Goal: Task Accomplishment & Management: Complete application form

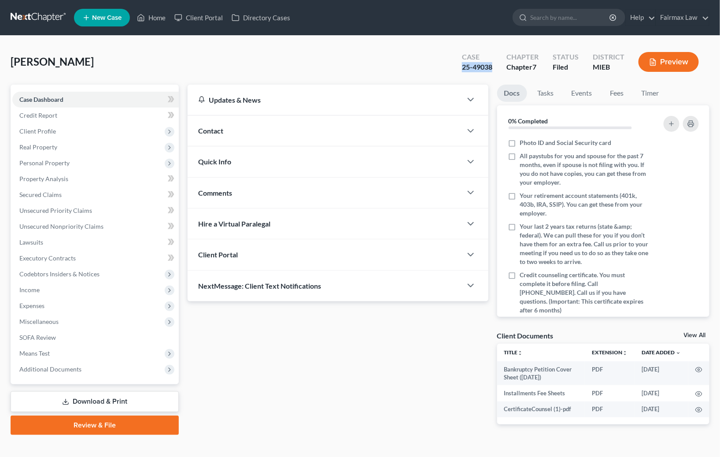
drag, startPoint x: 464, startPoint y: 65, endPoint x: 496, endPoint y: 66, distance: 31.7
click at [496, 66] on div "Case 25-49038" at bounding box center [477, 63] width 44 height 26
copy div "25-49038"
click at [82, 366] on span "Additional Documents" at bounding box center [95, 369] width 167 height 16
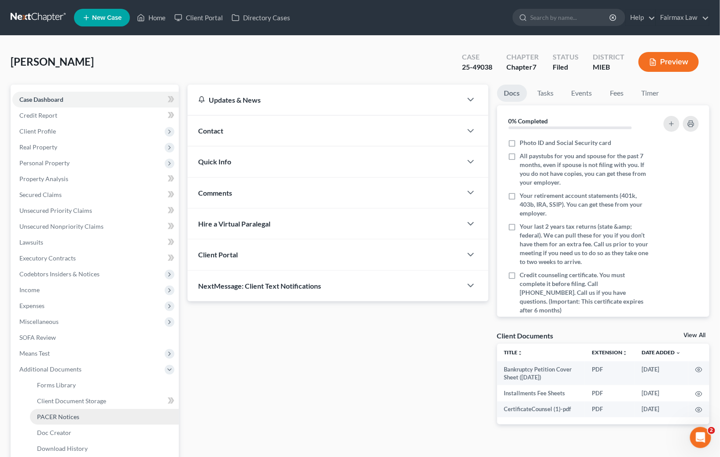
click at [75, 415] on span "PACER Notices" at bounding box center [58, 416] width 42 height 7
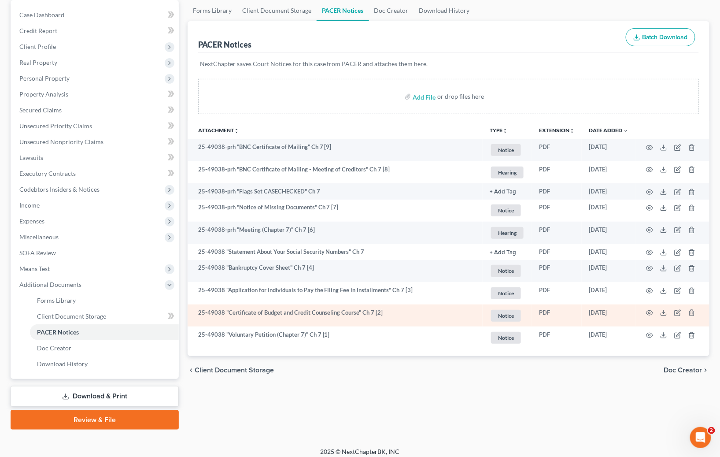
scroll to position [89, 0]
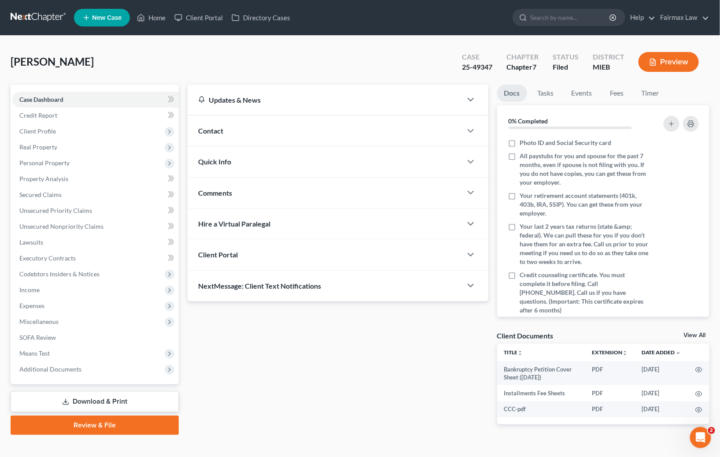
drag, startPoint x: 72, startPoint y: 366, endPoint x: 69, endPoint y: 382, distance: 16.2
click at [72, 367] on span "Additional Documents" at bounding box center [50, 368] width 62 height 7
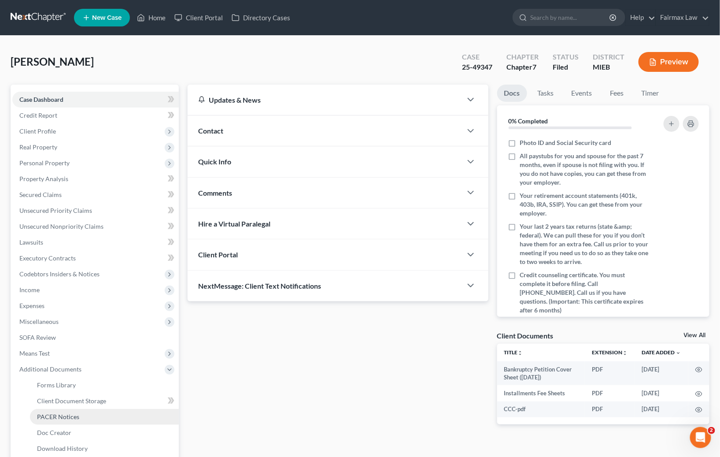
click at [63, 414] on span "PACER Notices" at bounding box center [58, 416] width 42 height 7
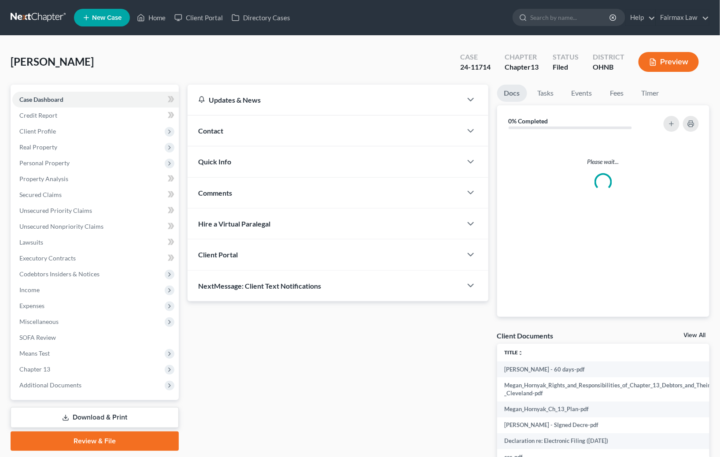
click at [241, 359] on div "Updates & News × [US_STATE] [GEOGRAPHIC_DATA] Notes: [DATE] - The Northern Dist…" at bounding box center [338, 285] width 310 height 401
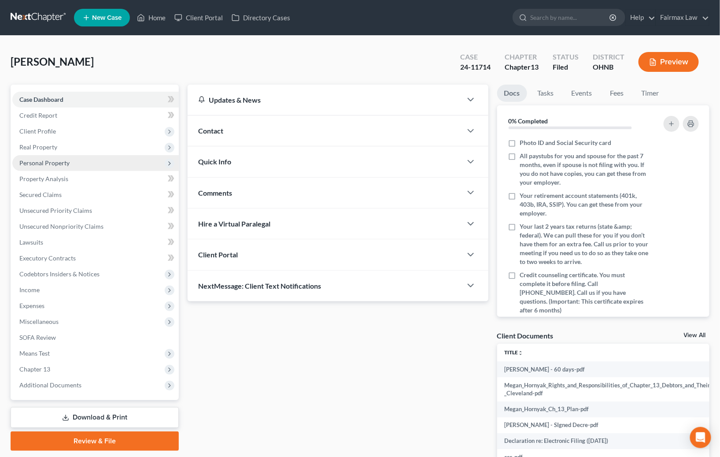
drag, startPoint x: 45, startPoint y: 165, endPoint x: 49, endPoint y: 167, distance: 4.9
click at [45, 164] on span "Personal Property" at bounding box center [44, 162] width 50 height 7
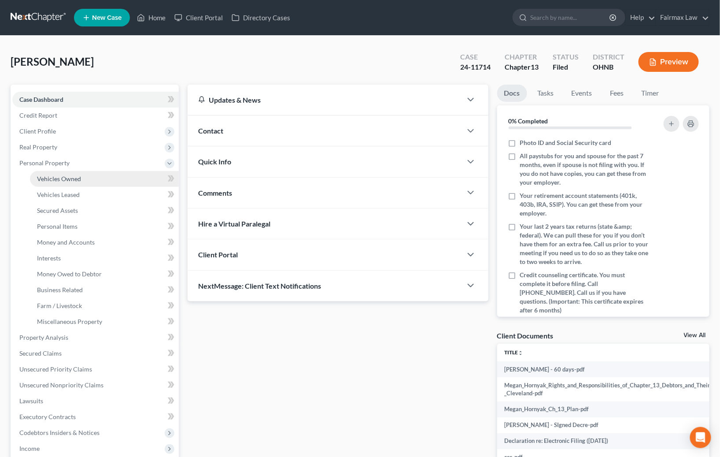
click at [66, 175] on span "Vehicles Owned" at bounding box center [59, 178] width 44 height 7
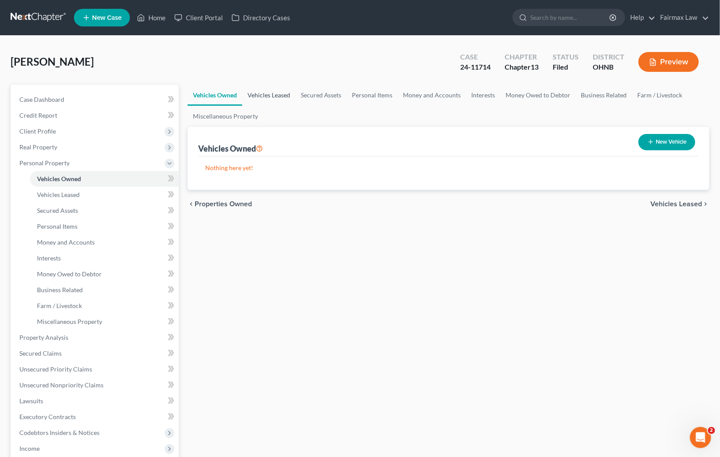
click at [274, 92] on link "Vehicles Leased" at bounding box center [268, 95] width 53 height 21
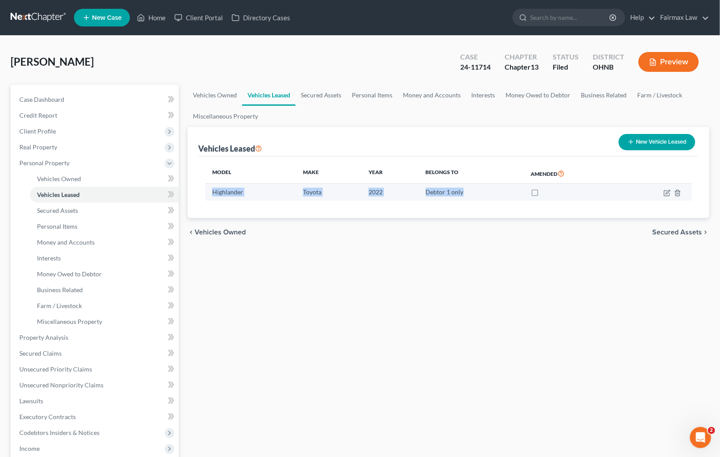
drag, startPoint x: 463, startPoint y: 190, endPoint x: 211, endPoint y: 193, distance: 251.1
click at [211, 193] on tr "Highlander Toyota 2022 Debtor 1 only" at bounding box center [448, 192] width 487 height 17
click at [211, 193] on td "Highlander" at bounding box center [250, 192] width 91 height 17
drag, startPoint x: 212, startPoint y: 191, endPoint x: 478, endPoint y: 193, distance: 265.2
click at [478, 193] on tr "Highlander Toyota 2022 Debtor 1 only" at bounding box center [448, 192] width 487 height 17
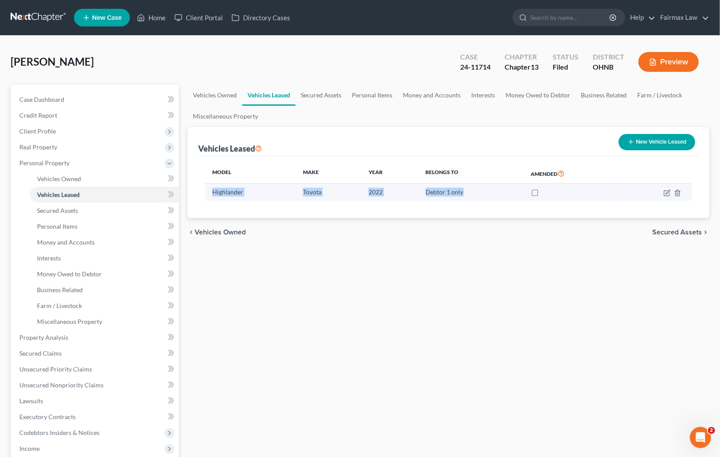
click at [478, 193] on td "Debtor 1 only" at bounding box center [471, 192] width 105 height 17
drag, startPoint x: 472, startPoint y: 193, endPoint x: 211, endPoint y: 193, distance: 260.4
click at [211, 193] on tr "Highlander Toyota 2022 Debtor 1 only" at bounding box center [448, 192] width 487 height 17
click at [211, 193] on td "Highlander" at bounding box center [250, 192] width 91 height 17
drag, startPoint x: 213, startPoint y: 192, endPoint x: 459, endPoint y: 197, distance: 245.9
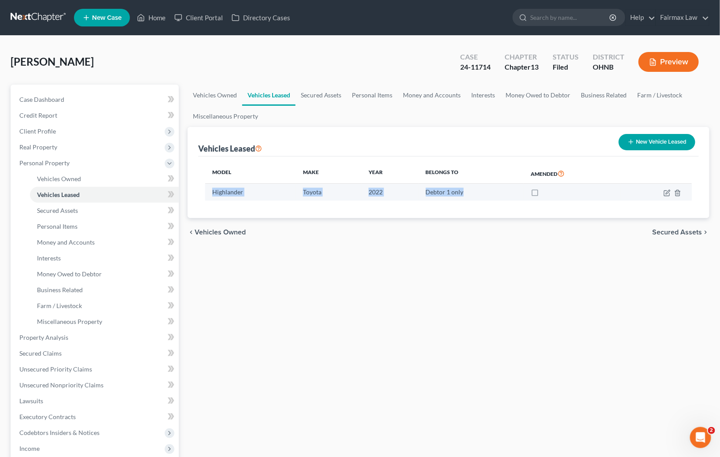
click at [458, 197] on tr "Highlander Toyota 2022 Debtor 1 only" at bounding box center [448, 192] width 487 height 17
click at [464, 197] on td "Debtor 1 only" at bounding box center [471, 192] width 105 height 17
drag, startPoint x: 464, startPoint y: 193, endPoint x: 218, endPoint y: 190, distance: 246.3
click at [218, 190] on tr "Highlander Toyota 2022 Debtor 1 only" at bounding box center [448, 192] width 487 height 17
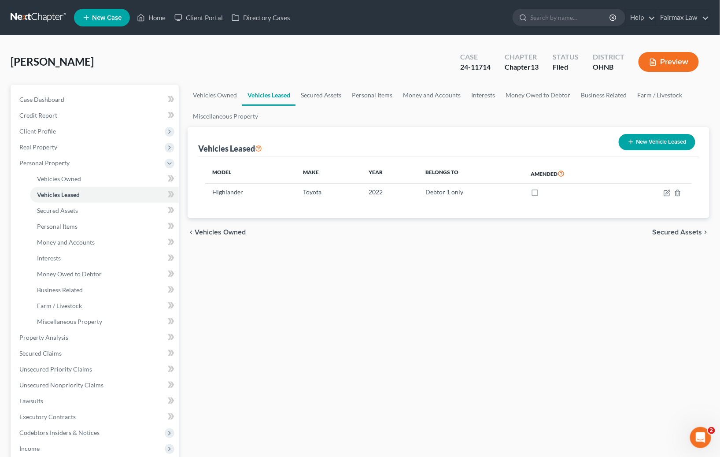
click at [501, 180] on th "Belongs To" at bounding box center [471, 173] width 105 height 20
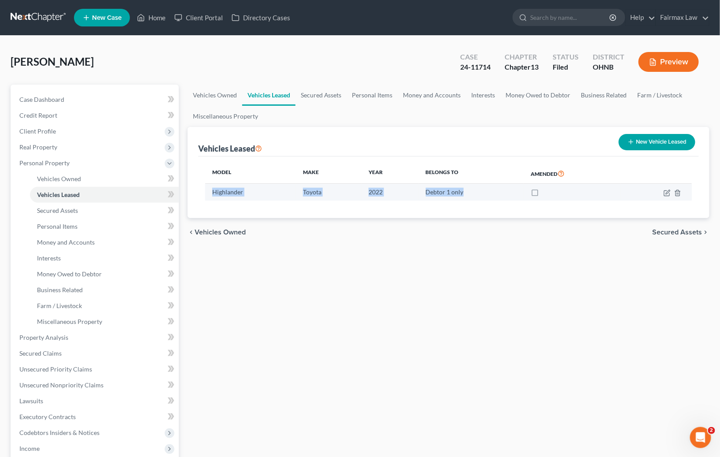
drag, startPoint x: 474, startPoint y: 190, endPoint x: 219, endPoint y: 185, distance: 254.7
click at [219, 185] on tr "Highlander Toyota 2022 Debtor 1 only" at bounding box center [448, 192] width 487 height 17
click at [219, 185] on td "Highlander" at bounding box center [250, 192] width 91 height 17
drag, startPoint x: 211, startPoint y: 190, endPoint x: 484, endPoint y: 191, distance: 272.7
click at [484, 191] on tr "Highlander Toyota 2022 Debtor 1 only" at bounding box center [448, 192] width 487 height 17
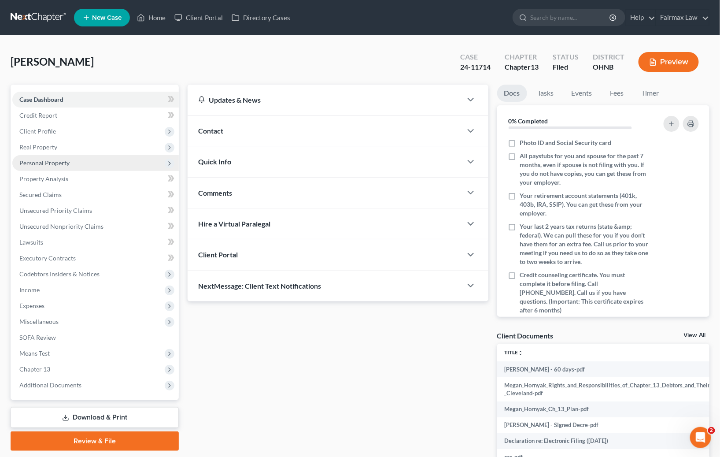
click at [57, 166] on span "Personal Property" at bounding box center [95, 163] width 167 height 16
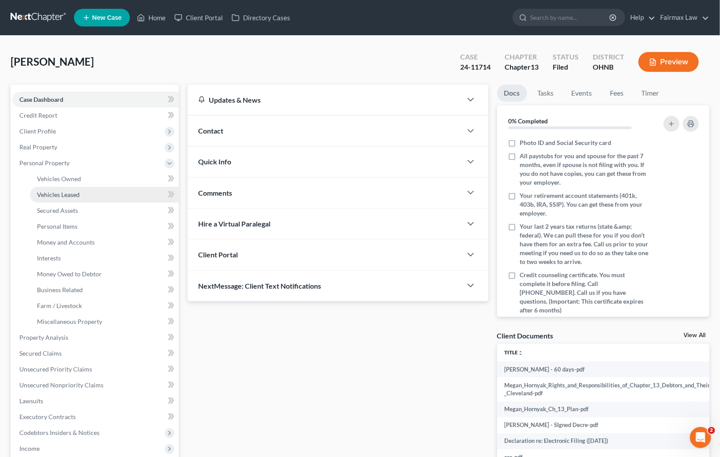
click at [84, 194] on link "Vehicles Leased" at bounding box center [104, 195] width 149 height 16
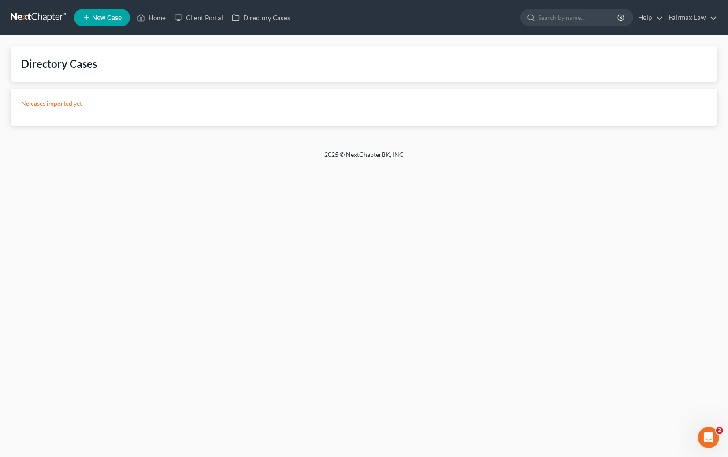
click at [385, 19] on ul "New Case Home Client Portal Directory Cases - No Result - See all results Or Pr…" at bounding box center [395, 17] width 643 height 23
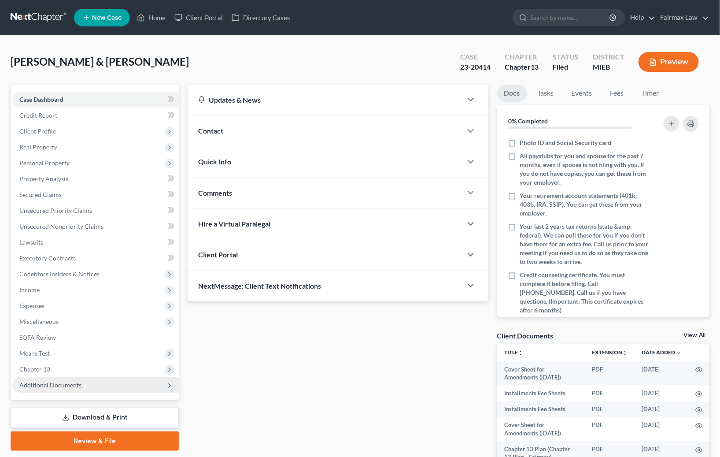
click at [35, 379] on span "Additional Documents" at bounding box center [95, 385] width 167 height 16
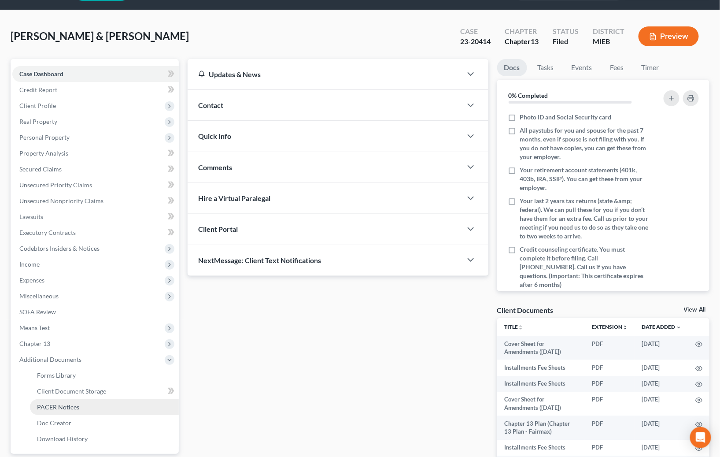
scroll to position [27, 0]
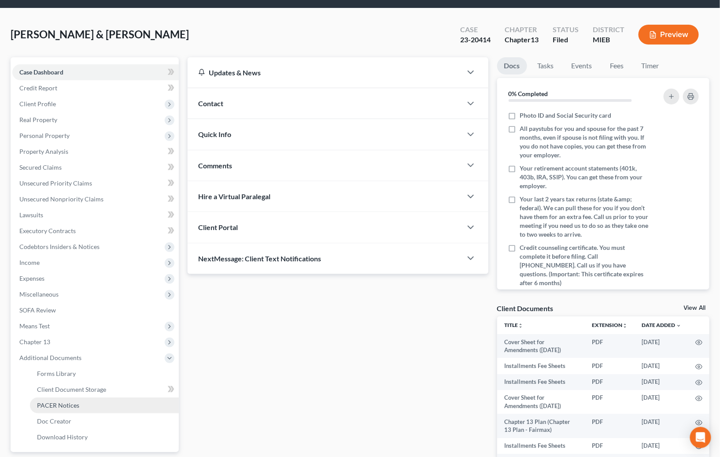
click at [58, 401] on span "PACER Notices" at bounding box center [58, 404] width 42 height 7
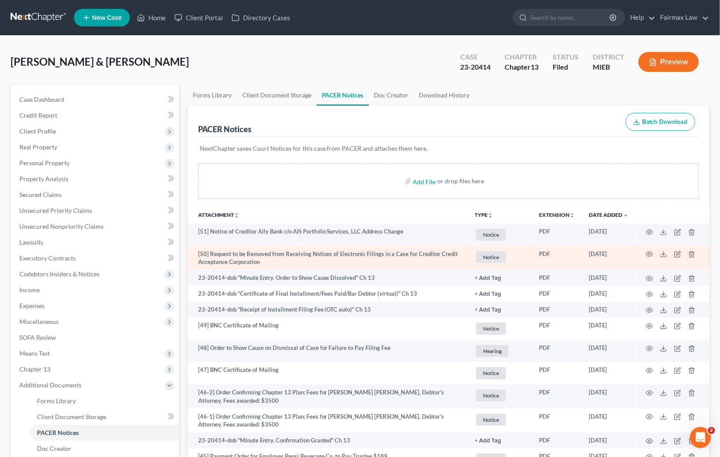
click at [367, 260] on td "[50] Request to be Removed from Receiving Notices of Electronic Filings in a Ca…" at bounding box center [328, 258] width 280 height 24
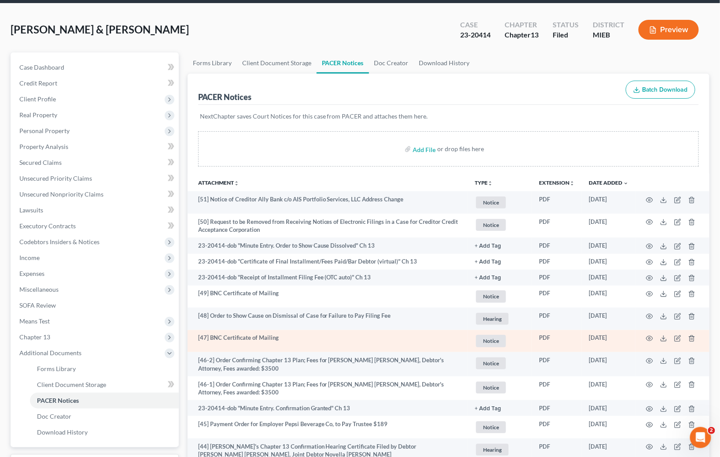
scroll to position [133, 0]
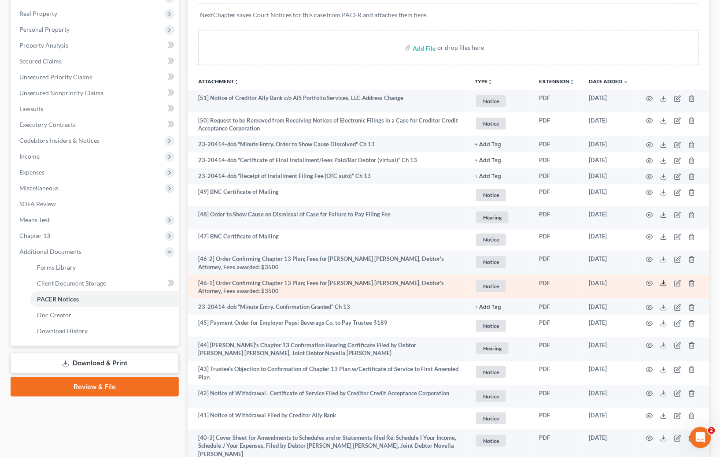
click at [662, 285] on icon at bounding box center [663, 283] width 7 height 7
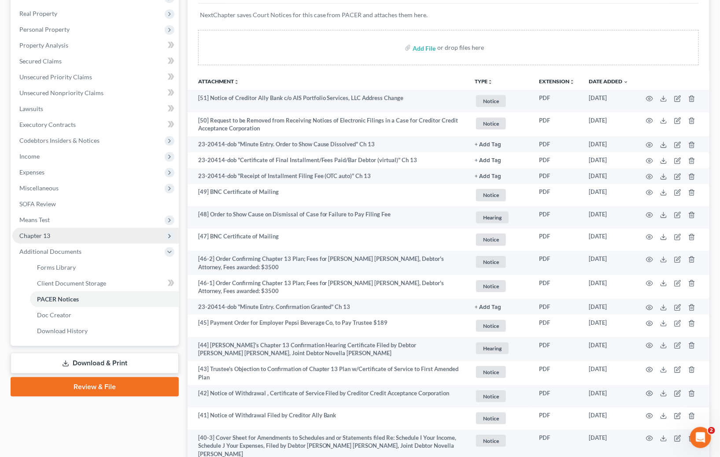
click at [51, 236] on span "Chapter 13" at bounding box center [95, 236] width 167 height 16
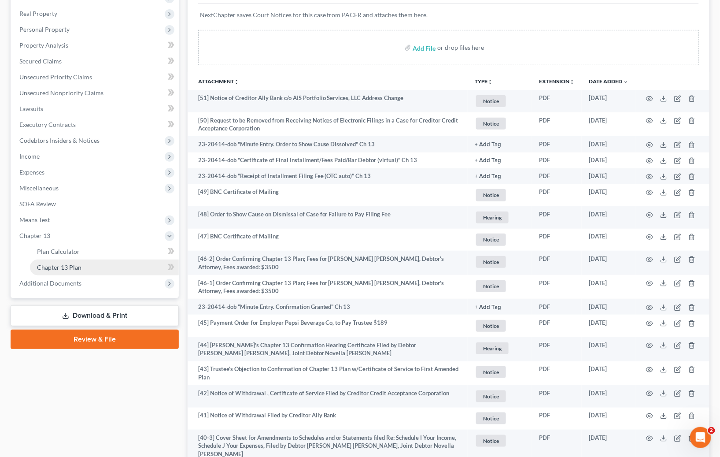
click at [63, 268] on span "Chapter 13 Plan" at bounding box center [59, 266] width 44 height 7
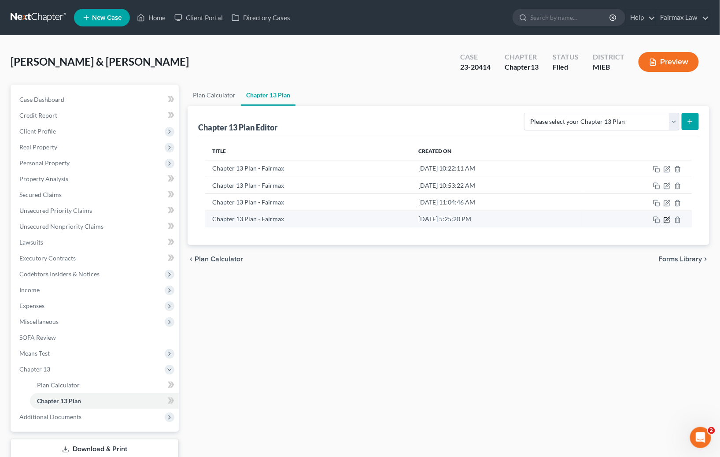
click at [667, 218] on icon "button" at bounding box center [667, 219] width 7 height 7
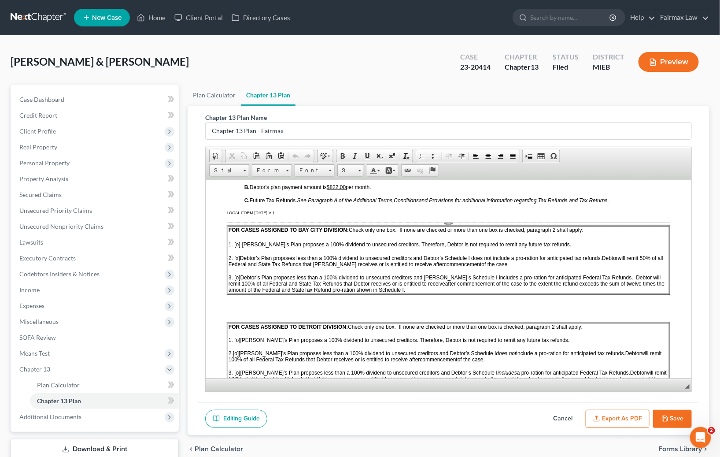
scroll to position [487, 0]
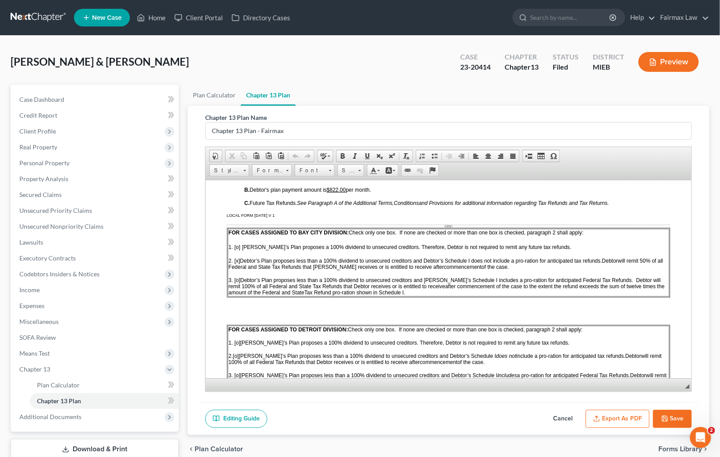
click at [564, 420] on button "Cancel" at bounding box center [563, 419] width 39 height 19
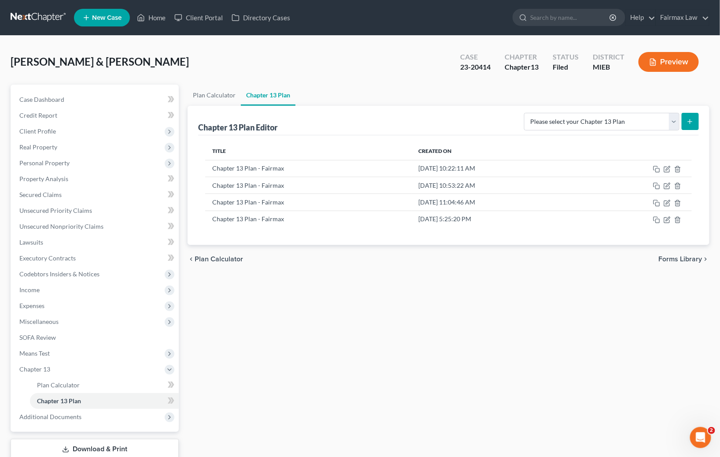
click at [475, 68] on div "23-20414" at bounding box center [475, 67] width 30 height 10
copy div "20414"
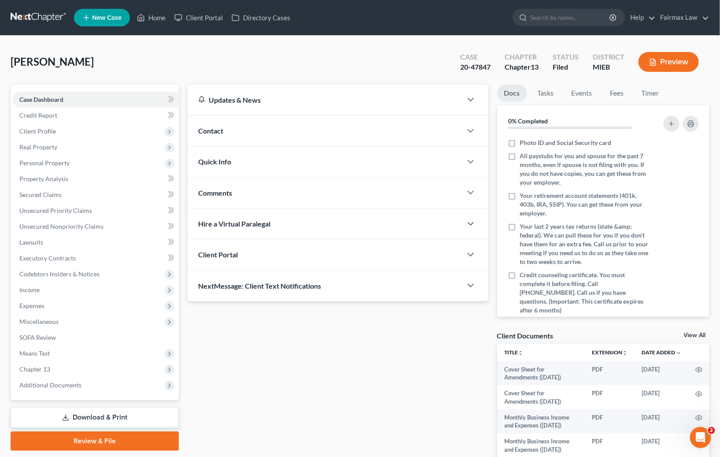
click at [503, 16] on ul "New Case Home Client Portal Directory Cases - No Result - See all results Or Pr…" at bounding box center [392, 17] width 636 height 23
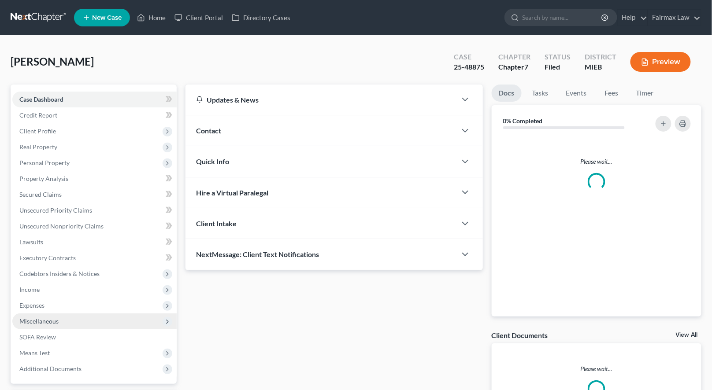
scroll to position [76, 0]
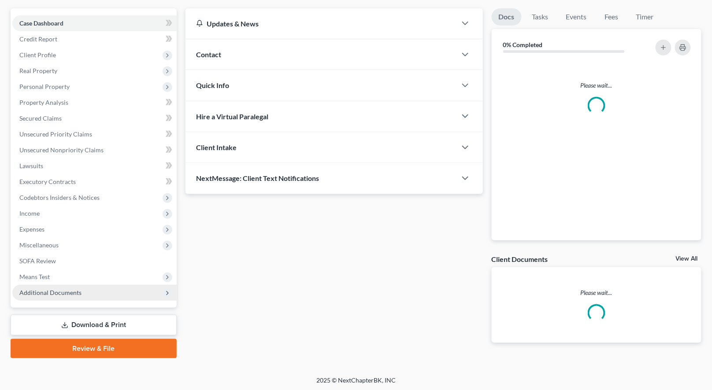
click at [82, 295] on span "Additional Documents" at bounding box center [94, 293] width 164 height 16
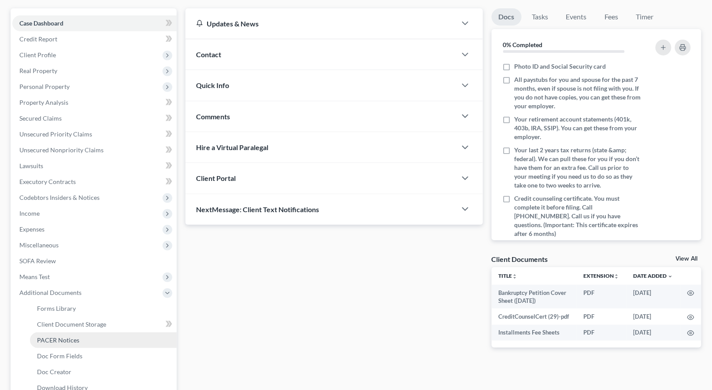
click at [73, 339] on span "PACER Notices" at bounding box center [58, 340] width 42 height 7
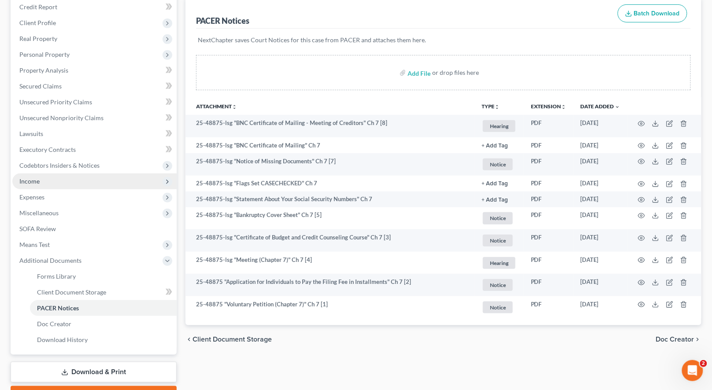
click at [50, 180] on span "Income" at bounding box center [94, 182] width 164 height 16
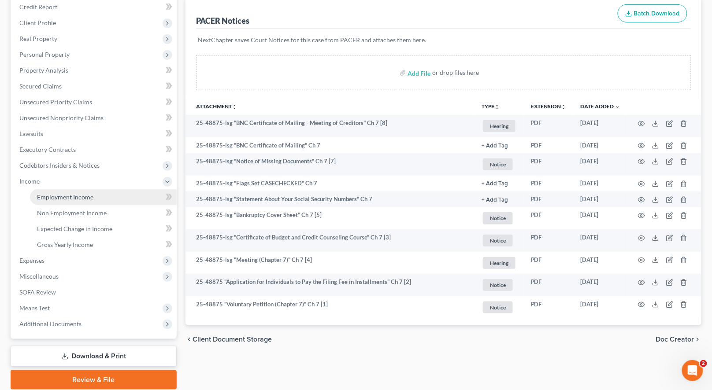
click at [52, 193] on span "Employment Income" at bounding box center [65, 196] width 56 height 7
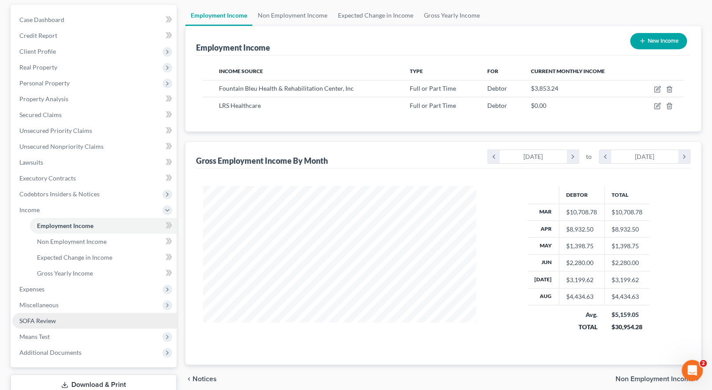
scroll to position [140, 0]
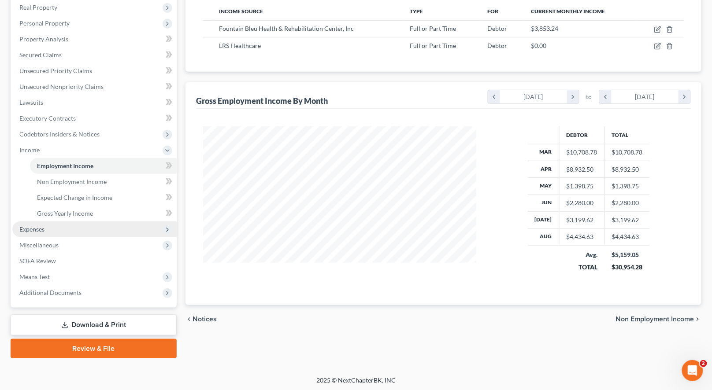
click at [52, 233] on span "Expenses" at bounding box center [94, 230] width 164 height 16
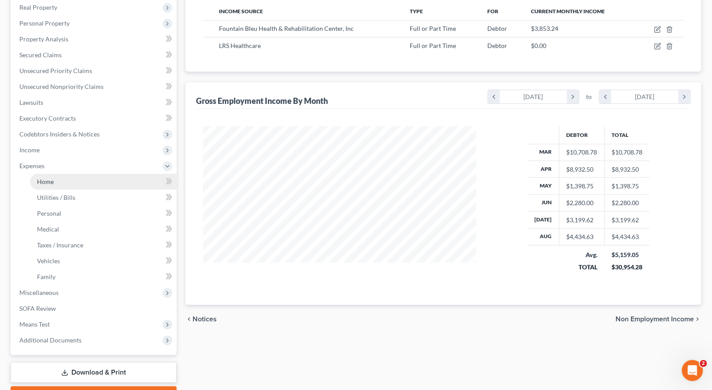
click at [54, 183] on link "Home" at bounding box center [103, 182] width 147 height 16
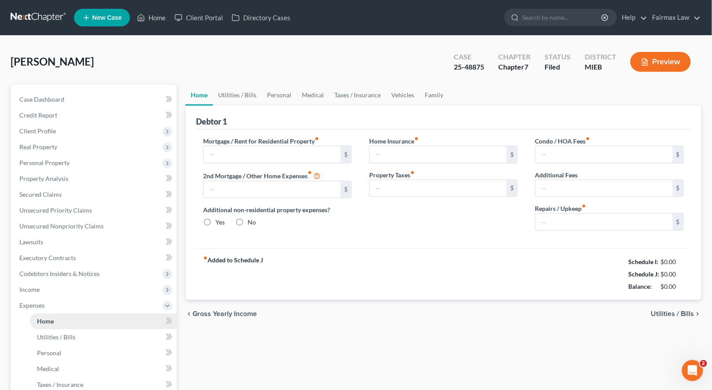
type input "185.00"
type input "0.00"
radio input "true"
type input "0.00"
type input "50.00"
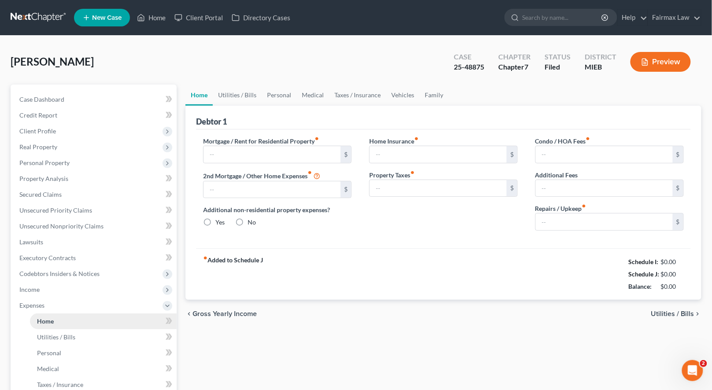
type input "0.00"
type input "75.00"
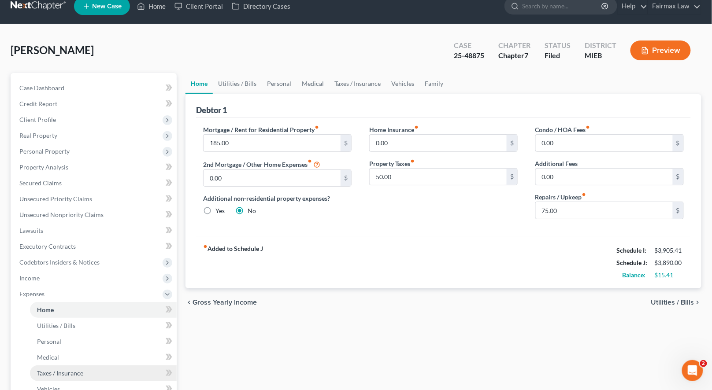
scroll to position [187, 0]
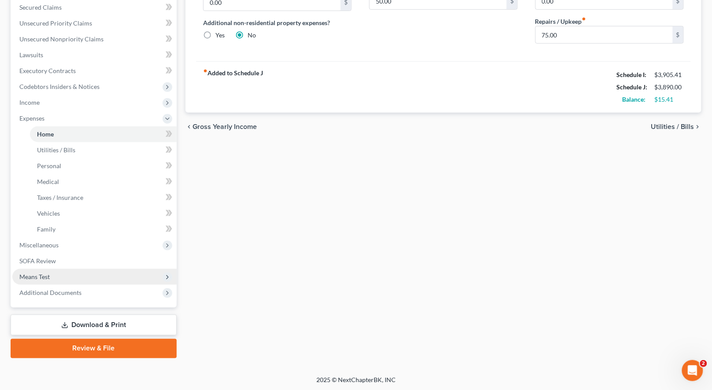
click at [51, 271] on span "Means Test" at bounding box center [94, 277] width 164 height 16
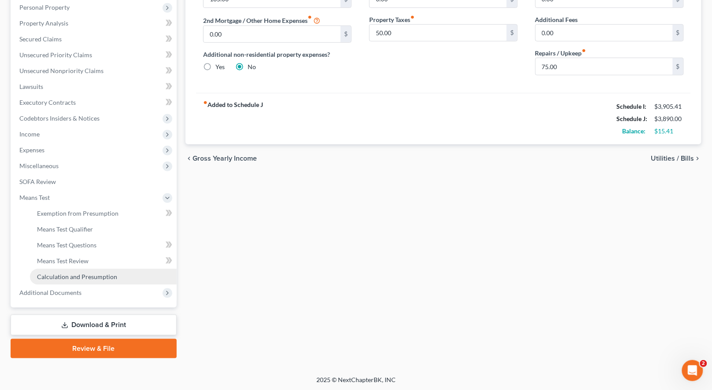
click at [57, 273] on span "Calculation and Presumption" at bounding box center [77, 276] width 80 height 7
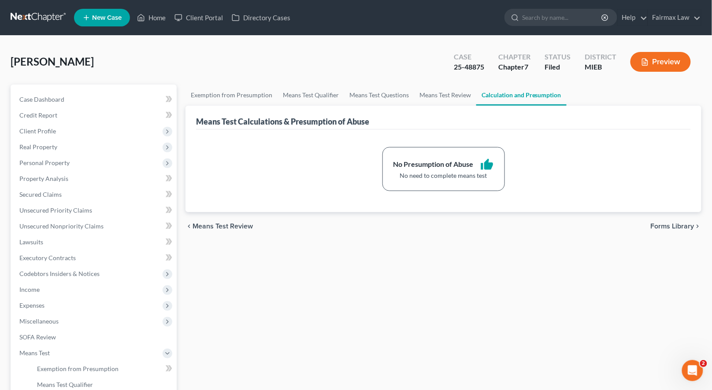
click at [221, 57] on div "Anderson, Christina Upgraded Case 25-48875 Chapter Chapter 7 Status Filed Distr…" at bounding box center [356, 65] width 691 height 38
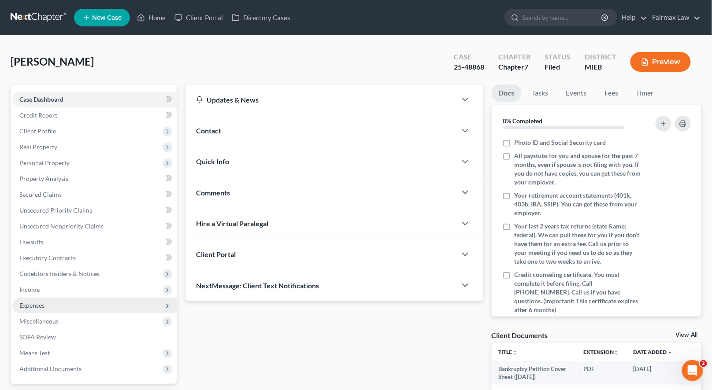
click at [52, 303] on span "Expenses" at bounding box center [94, 306] width 164 height 16
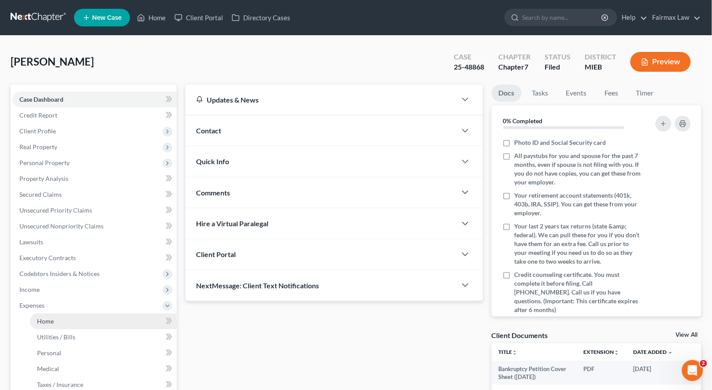
click at [54, 318] on link "Home" at bounding box center [103, 322] width 147 height 16
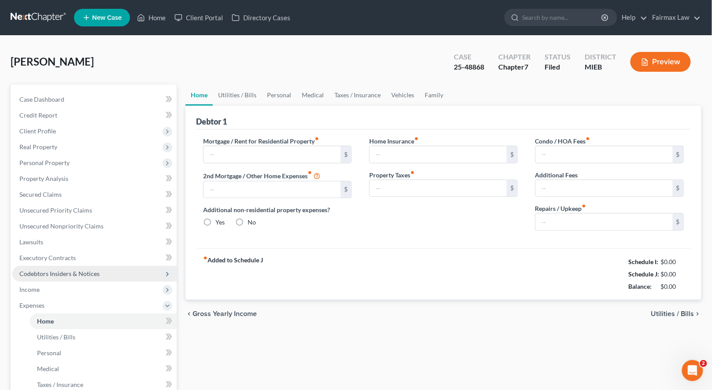
type input "950.00"
type input "0.00"
radio input "true"
type input "0.00"
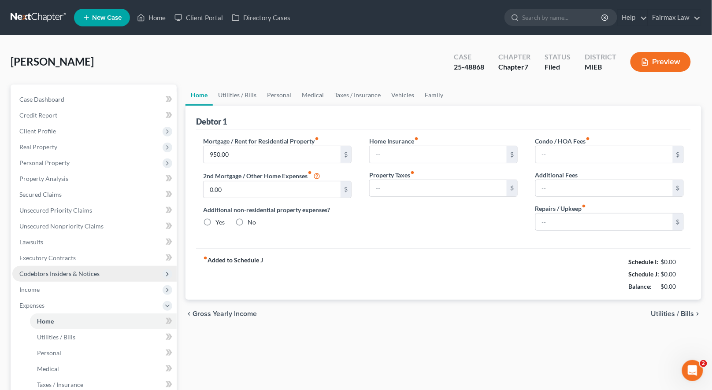
type input "0.00"
type input "50.00"
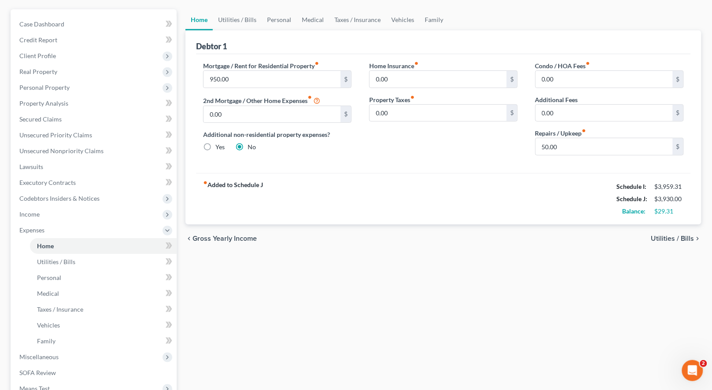
scroll to position [187, 0]
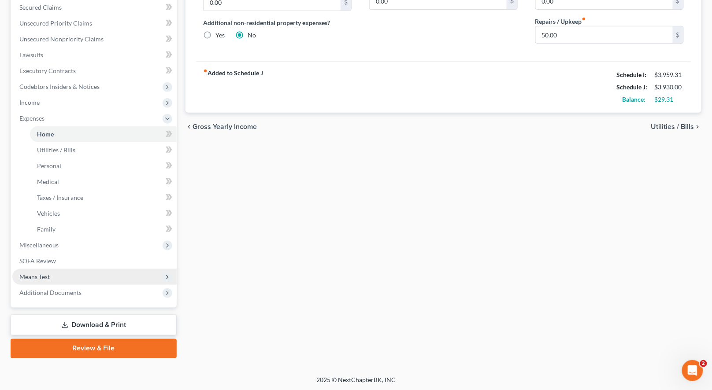
click at [61, 278] on span "Means Test" at bounding box center [94, 277] width 164 height 16
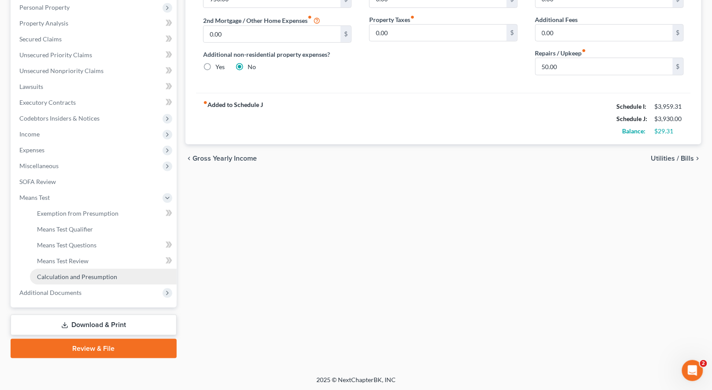
click at [67, 280] on link "Calculation and Presumption" at bounding box center [103, 277] width 147 height 16
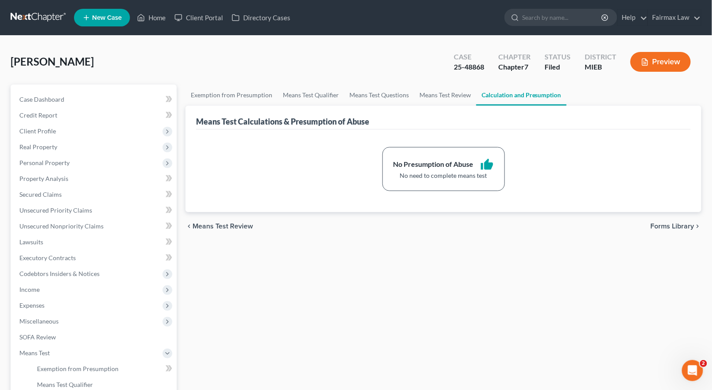
click at [309, 45] on div "Taylor, Ashley Upgraded Case 25-48868 Chapter Chapter 7 Status Filed District M…" at bounding box center [356, 284] width 712 height 496
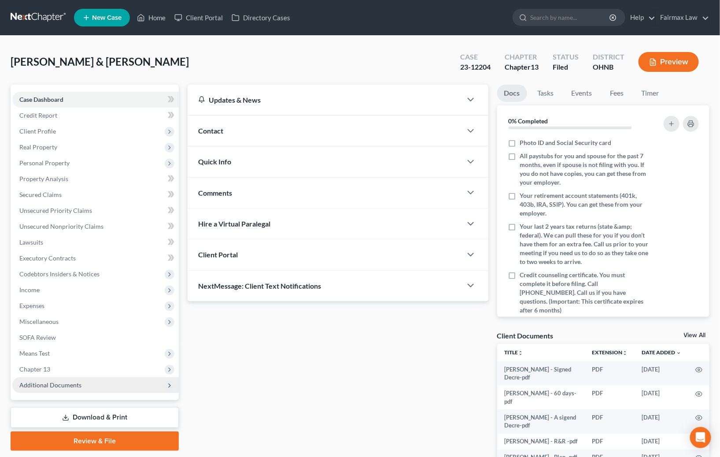
click at [93, 389] on span "Additional Documents" at bounding box center [95, 385] width 167 height 16
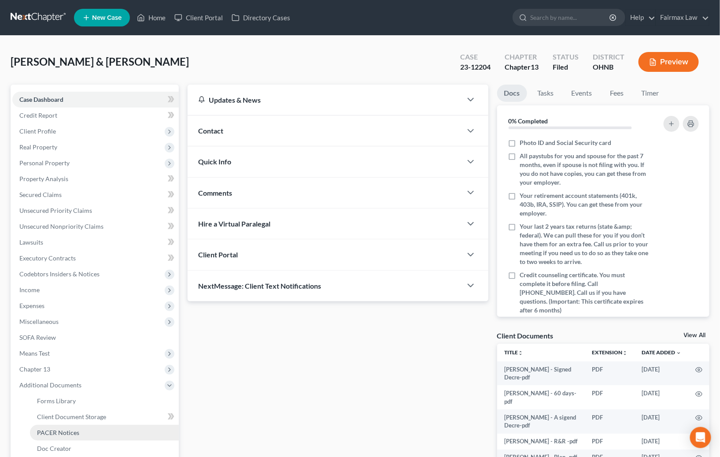
click at [59, 429] on span "PACER Notices" at bounding box center [58, 432] width 42 height 7
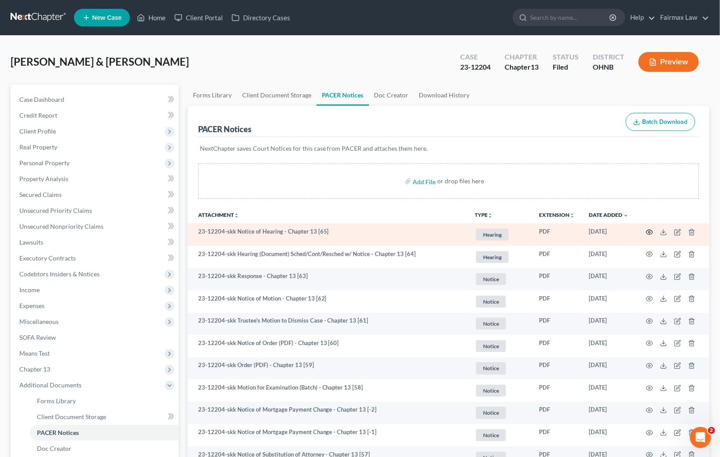
click at [652, 230] on icon "button" at bounding box center [650, 232] width 7 height 5
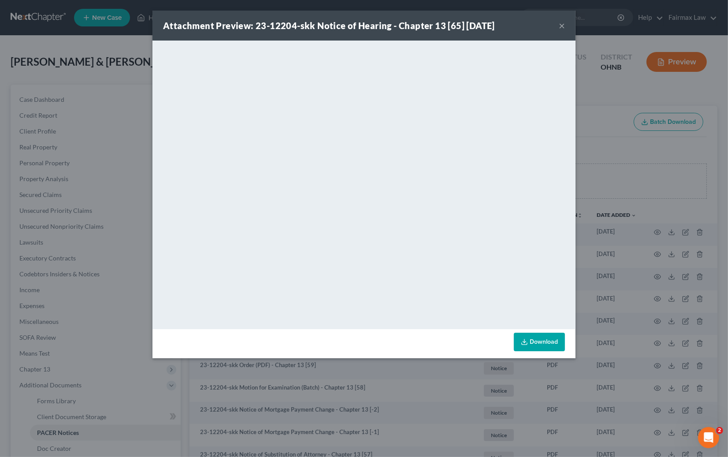
click at [625, 177] on div "Attachment Preview: 23-12204-skk Notice of Hearing - Chapter 13 [65] 09/06/2025…" at bounding box center [364, 228] width 728 height 457
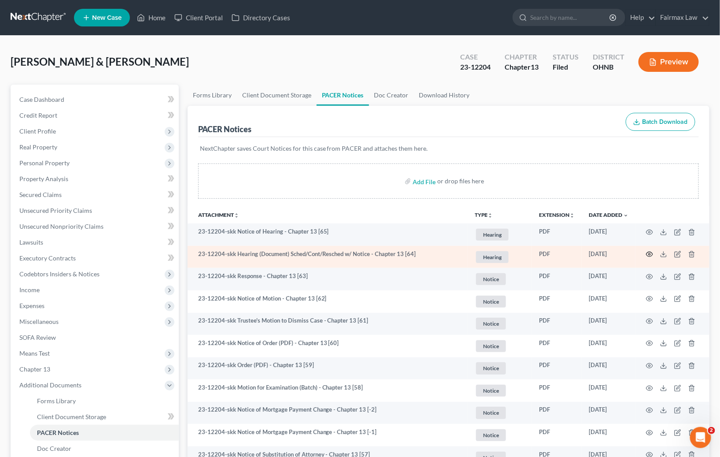
click at [650, 256] on icon "button" at bounding box center [649, 254] width 7 height 7
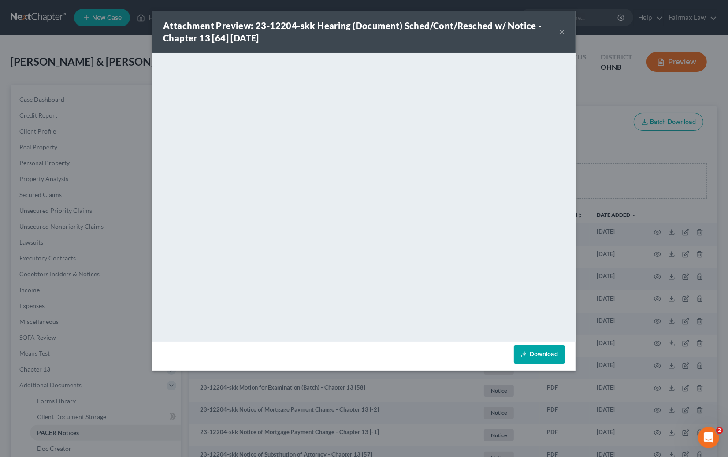
click at [587, 238] on div "Attachment Preview: 23-12204-skk Hearing (Document) Sched/Cont/Resched w/ Notic…" at bounding box center [364, 228] width 728 height 457
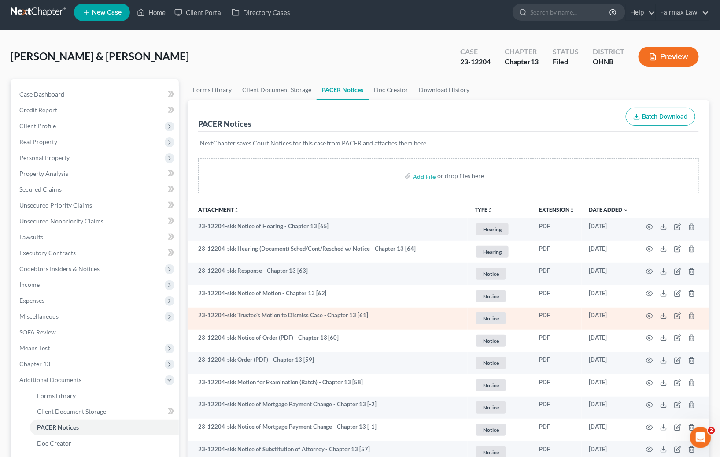
scroll to position [47, 0]
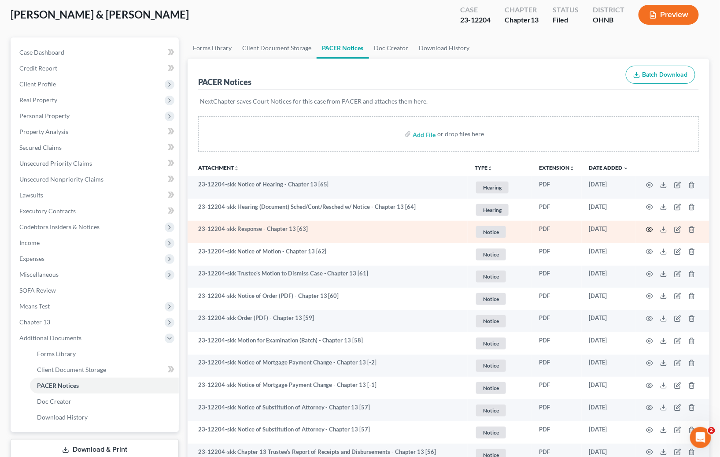
click at [649, 229] on circle "button" at bounding box center [650, 230] width 2 height 2
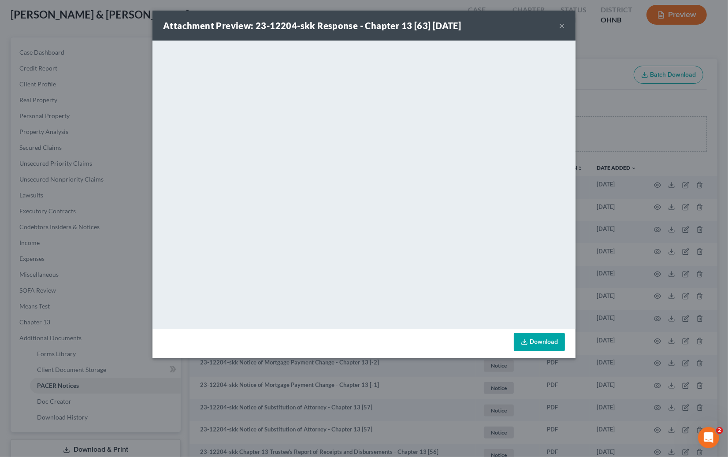
click at [619, 192] on div "Attachment Preview: 23-12204-skk Response - Chapter 13 [63] 09/03/2025 × <objec…" at bounding box center [364, 228] width 728 height 457
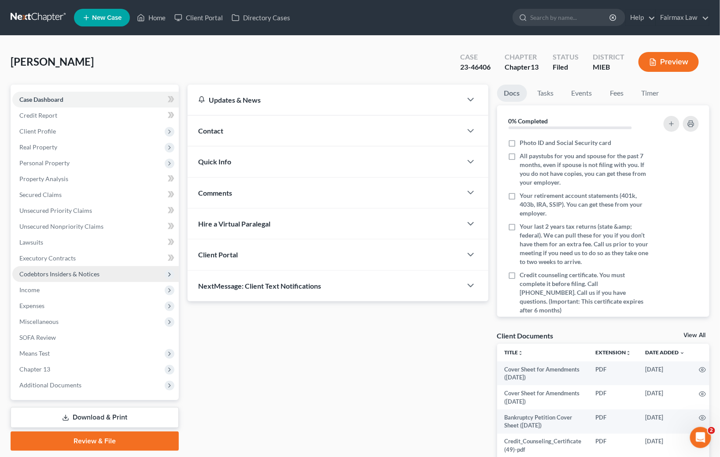
click at [43, 280] on span "Codebtors Insiders & Notices" at bounding box center [95, 274] width 167 height 16
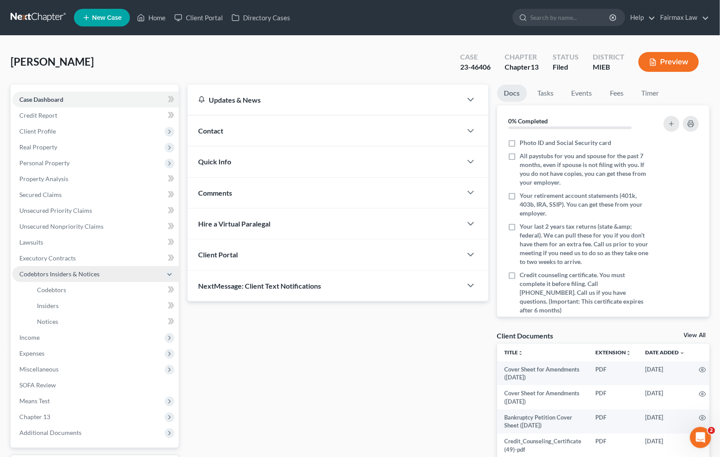
click at [53, 267] on span "Codebtors Insiders & Notices" at bounding box center [95, 274] width 167 height 16
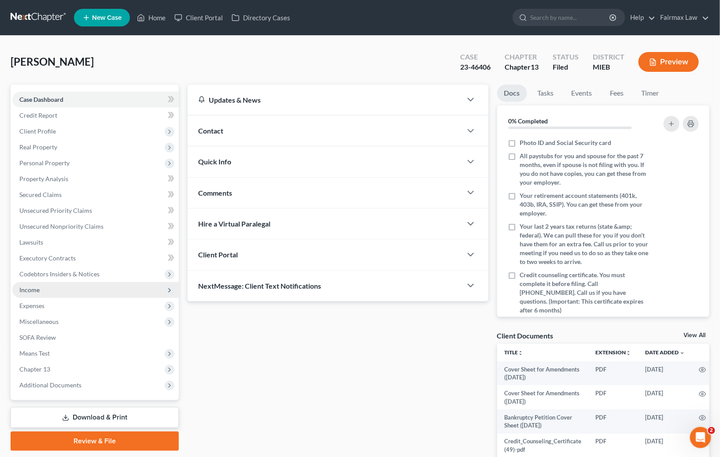
click at [48, 289] on span "Income" at bounding box center [95, 290] width 167 height 16
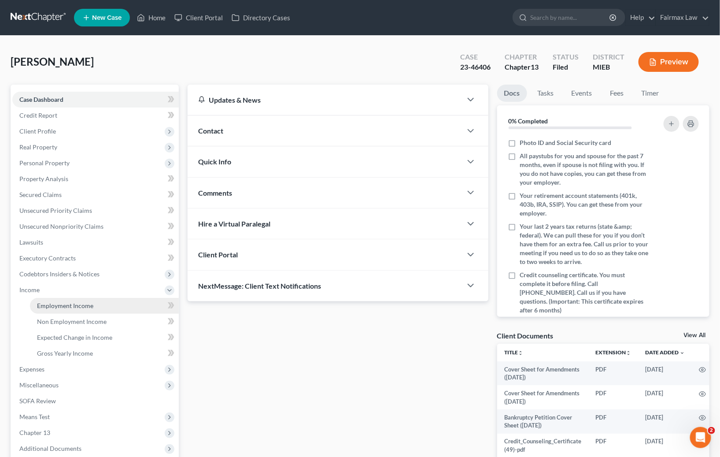
click at [68, 302] on span "Employment Income" at bounding box center [65, 305] width 56 height 7
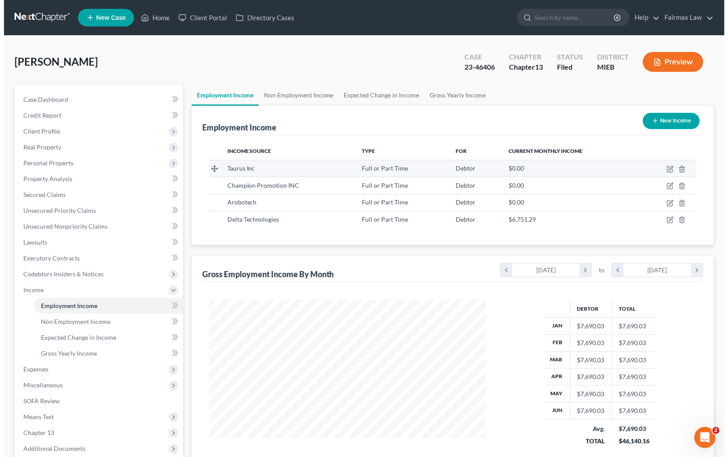
scroll to position [158, 294]
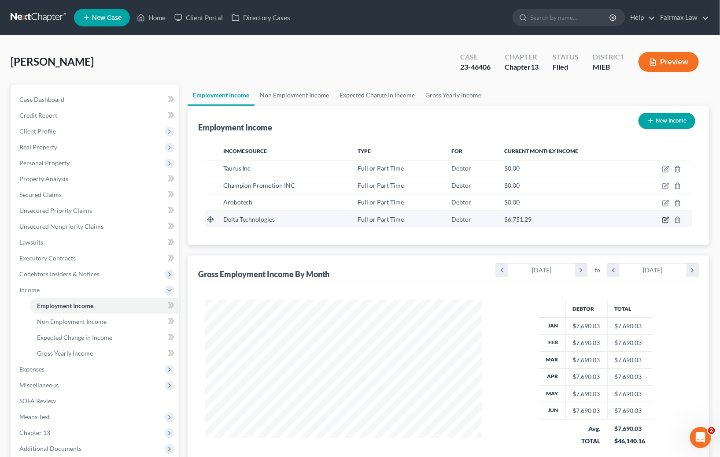
click at [668, 221] on icon "button" at bounding box center [666, 219] width 7 height 7
select select "0"
select select "23"
select select "3"
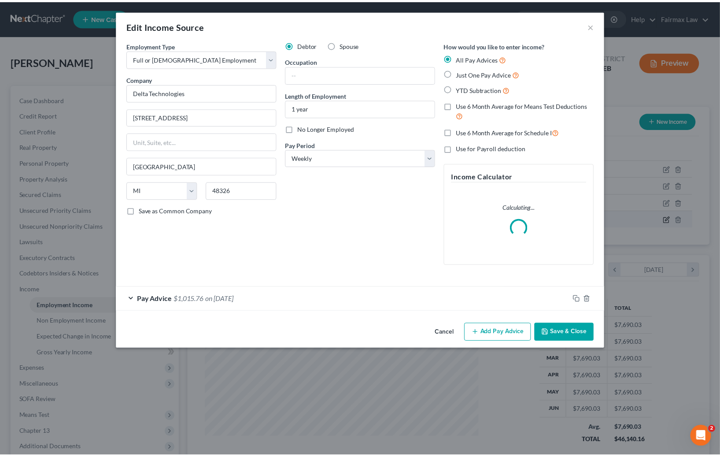
scroll to position [158, 297]
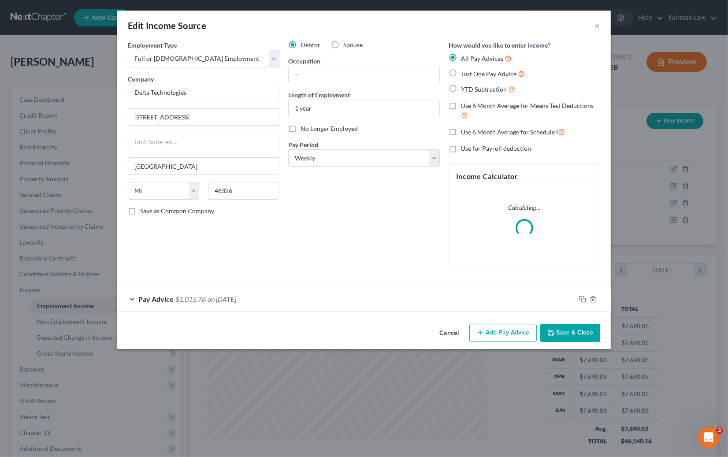
click at [320, 130] on span "No Longer Employed" at bounding box center [328, 128] width 57 height 7
click at [310, 130] on input "No Longer Employed" at bounding box center [307, 127] width 6 height 6
checkbox input "true"
click at [566, 332] on button "Save & Close" at bounding box center [570, 333] width 60 height 19
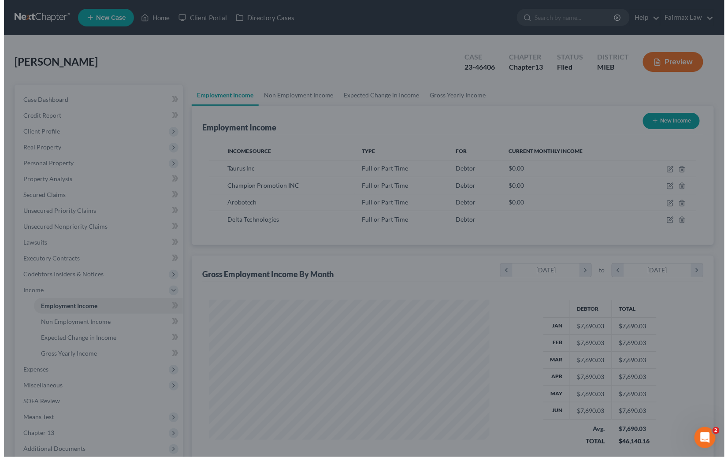
scroll to position [440427, 440291]
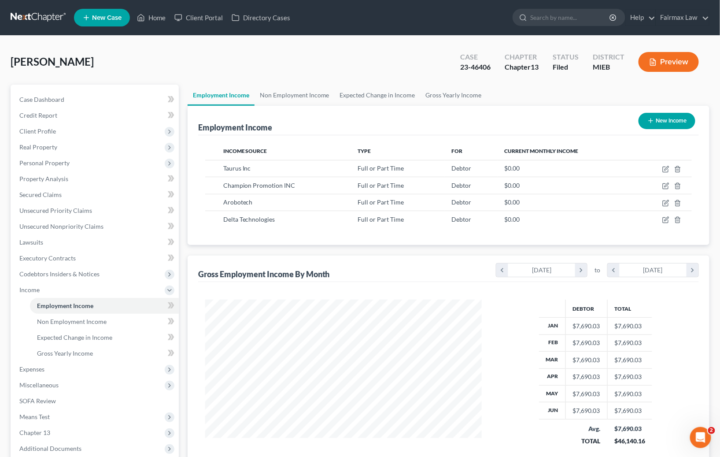
click at [676, 113] on button "New Income" at bounding box center [667, 121] width 57 height 16
select select "0"
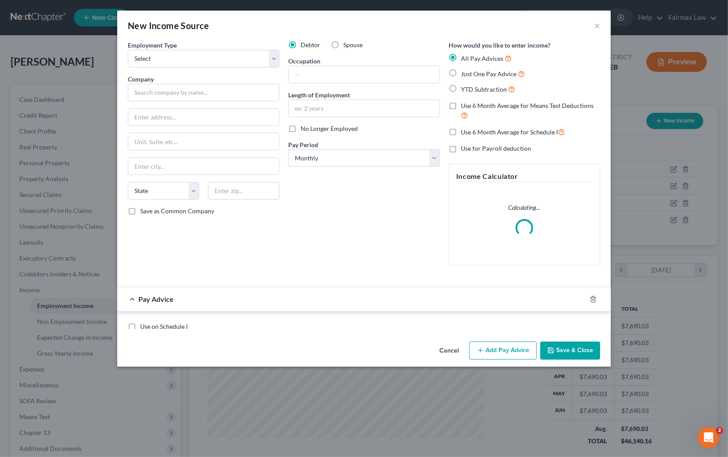
scroll to position [158, 297]
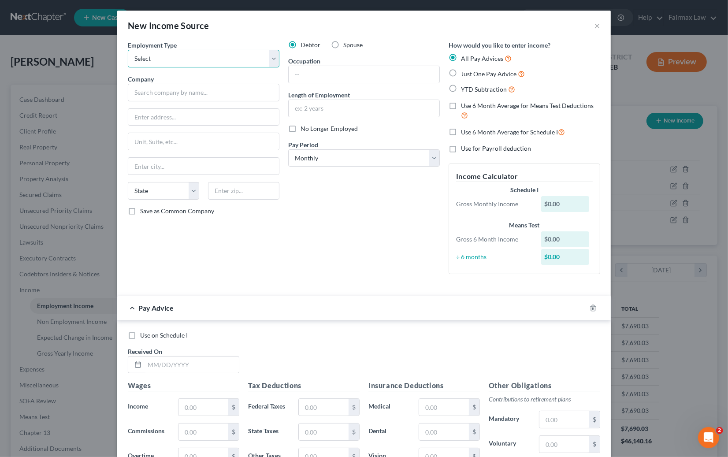
click at [202, 59] on select "Select Full or Part Time Employment Self Employment" at bounding box center [204, 59] width 152 height 18
select select "0"
click at [128, 50] on select "Select Full or Part Time Employment Self Employment" at bounding box center [204, 59] width 152 height 18
click at [193, 97] on input "text" at bounding box center [204, 93] width 152 height 18
type input "S"
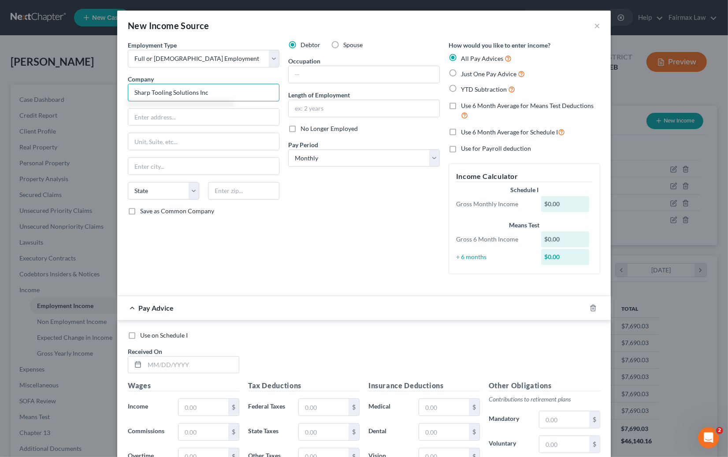
type input "Sharp Tooling Solutions Inc"
type input "70745 Powell Rd"
type input "48065"
type input "Romeo"
select select "23"
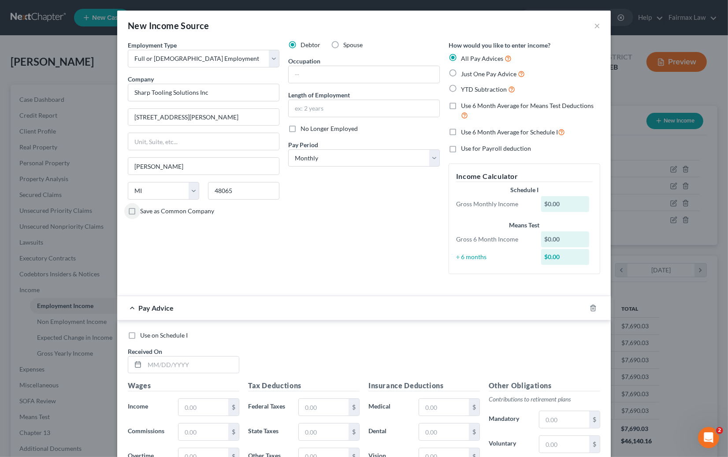
click at [486, 74] on span "Just One Pay Advice" at bounding box center [489, 73] width 56 height 7
click at [470, 74] on input "Just One Pay Advice" at bounding box center [467, 72] width 6 height 6
radio input "true"
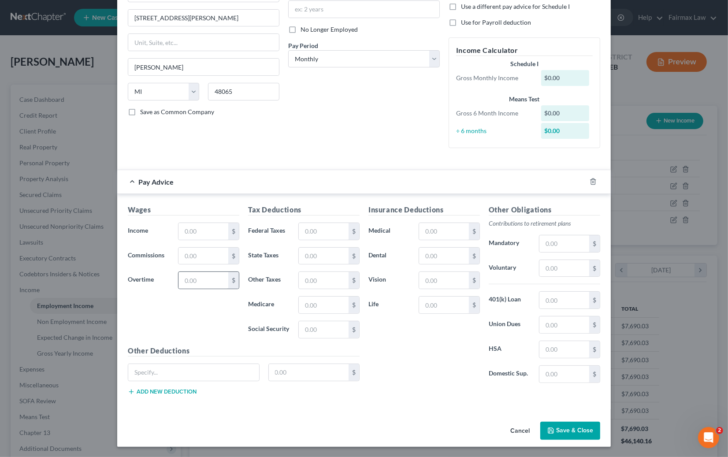
scroll to position [100, 0]
click at [206, 231] on input "text" at bounding box center [203, 230] width 50 height 17
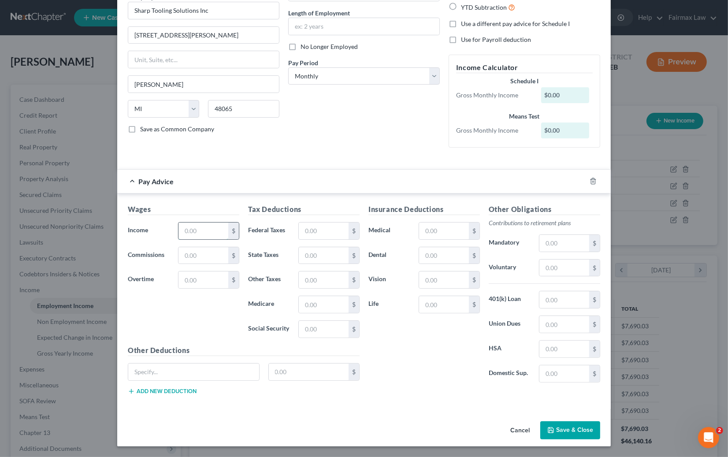
click at [211, 229] on input "text" at bounding box center [203, 230] width 50 height 17
type input "1,739.50"
type input "202.96"
type input "73.93"
type input "25.23"
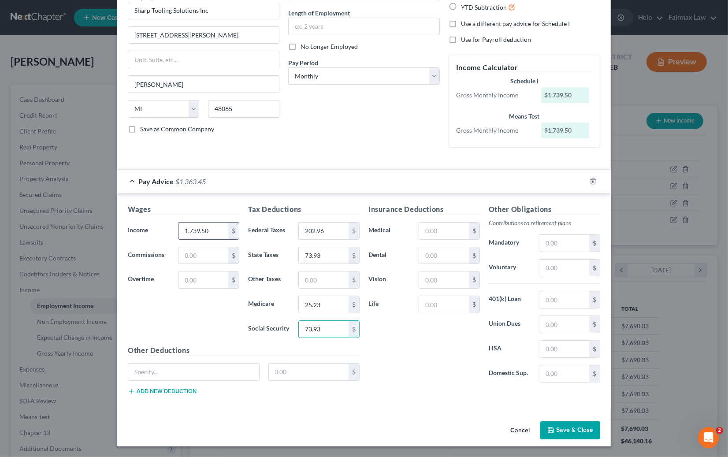
type input "73.93"
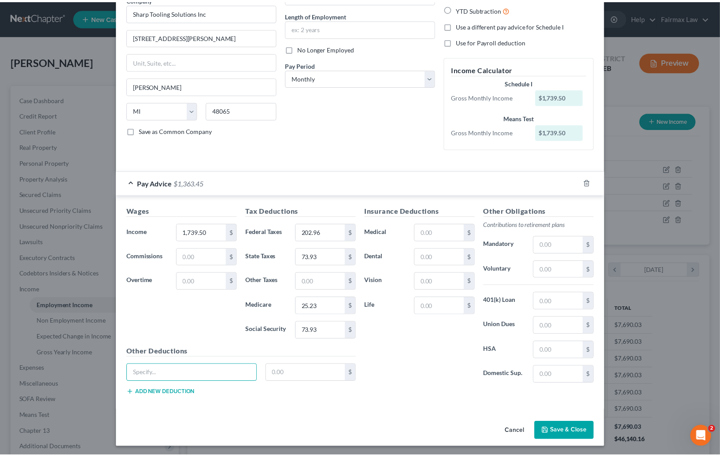
scroll to position [78, 0]
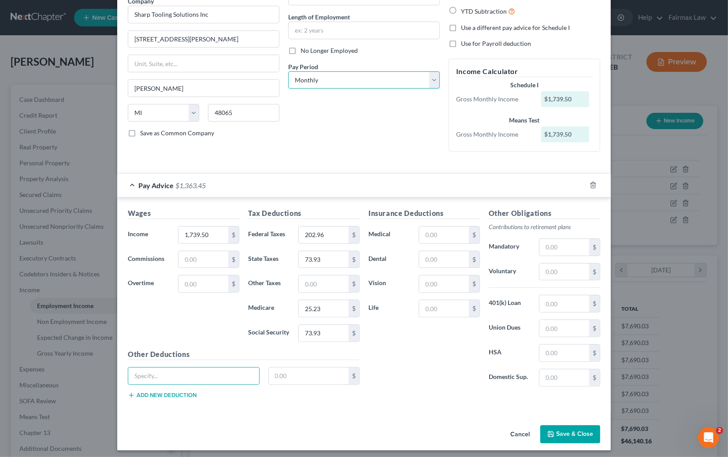
click at [342, 71] on select "Select Monthly Twice Monthly Every Other Week Weekly" at bounding box center [364, 80] width 152 height 18
select select "3"
click at [288, 71] on select "Select Monthly Twice Monthly Every Other Week Weekly" at bounding box center [364, 80] width 152 height 18
click at [383, 134] on div "Debtor Spouse Occupation Length of Employment No Longer Employed Pay Period * S…" at bounding box center [364, 61] width 160 height 196
click at [574, 434] on button "Save & Close" at bounding box center [570, 434] width 60 height 19
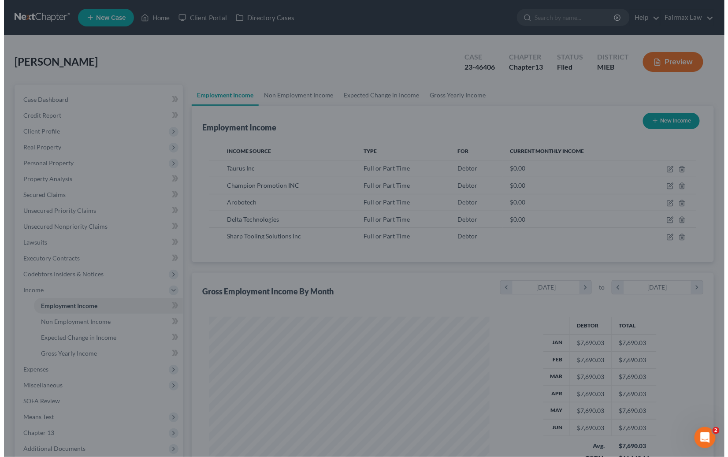
scroll to position [440427, 440291]
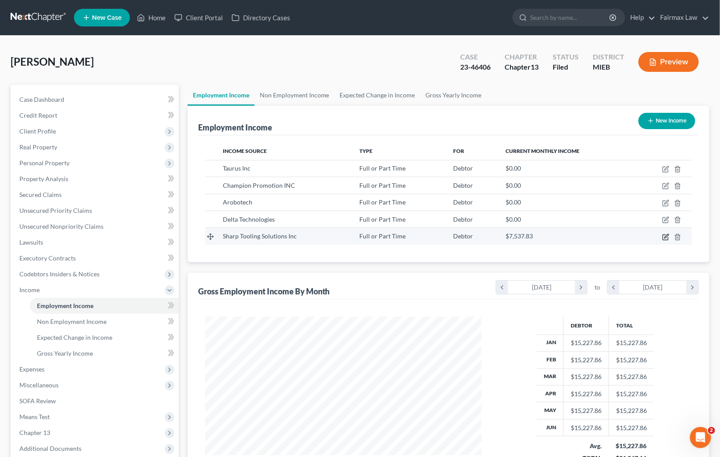
click at [667, 236] on icon "button" at bounding box center [666, 237] width 7 height 7
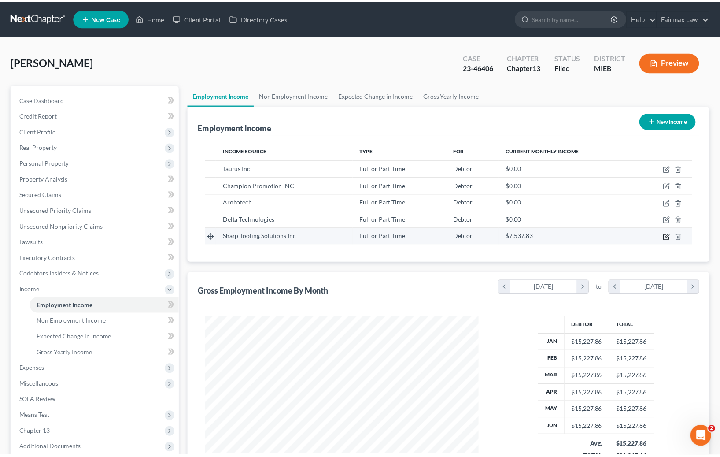
scroll to position [158, 297]
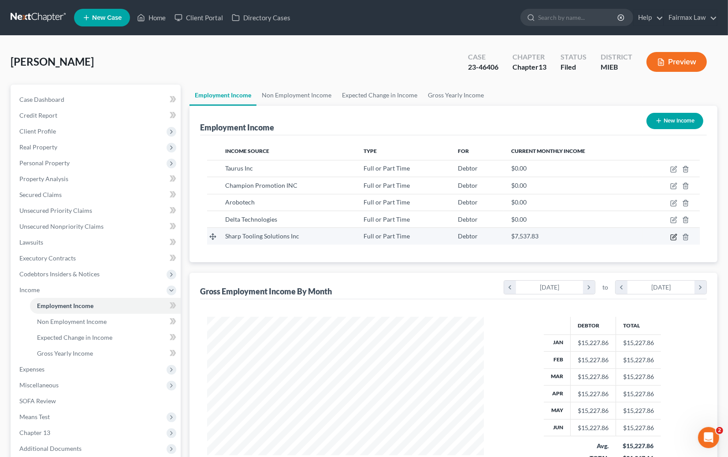
select select "0"
select select "23"
select select "3"
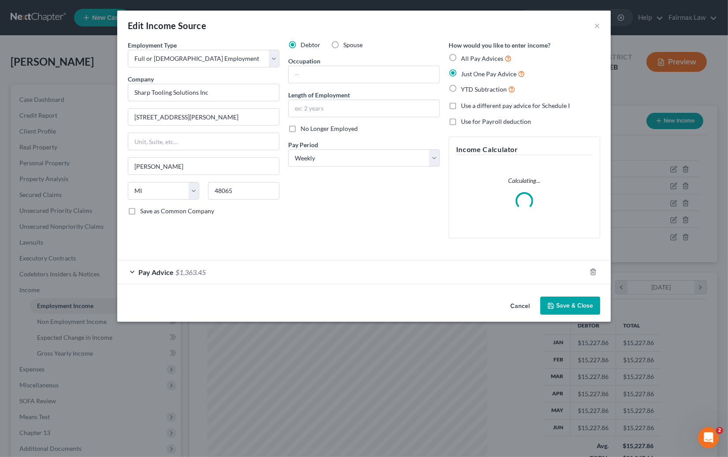
click at [370, 263] on div "Pay Advice $1,363.45" at bounding box center [351, 271] width 469 height 23
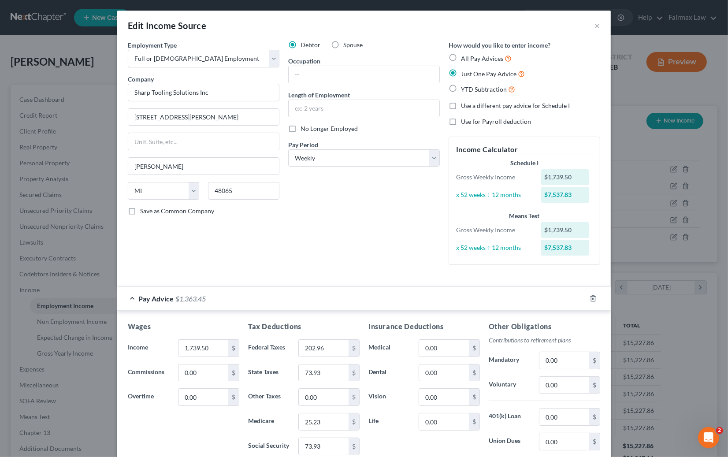
click at [369, 289] on div "Pay Advice $1,363.45" at bounding box center [351, 298] width 469 height 23
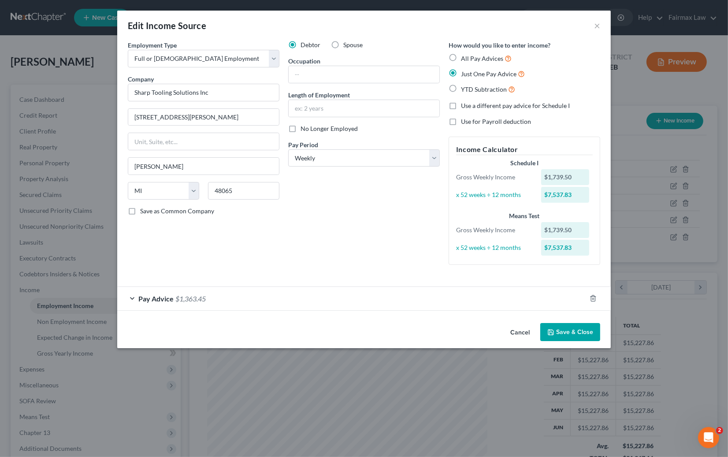
click at [525, 330] on button "Cancel" at bounding box center [519, 333] width 33 height 18
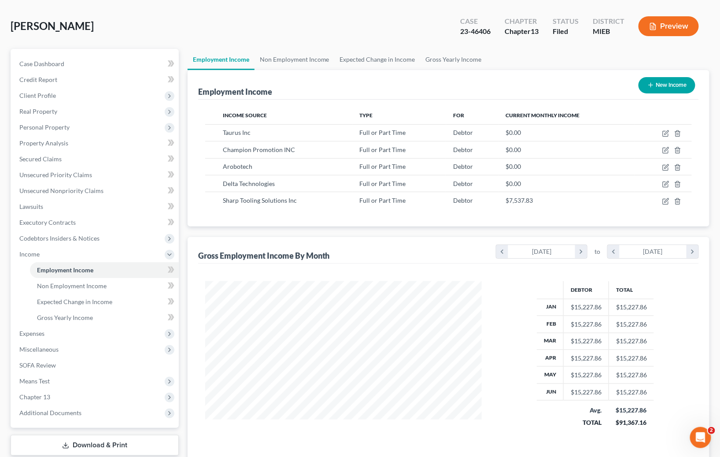
scroll to position [100, 0]
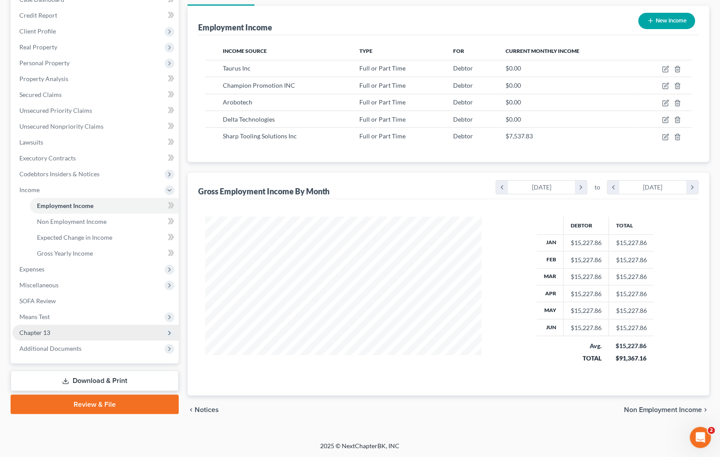
click at [41, 331] on span "Chapter 13" at bounding box center [34, 332] width 31 height 7
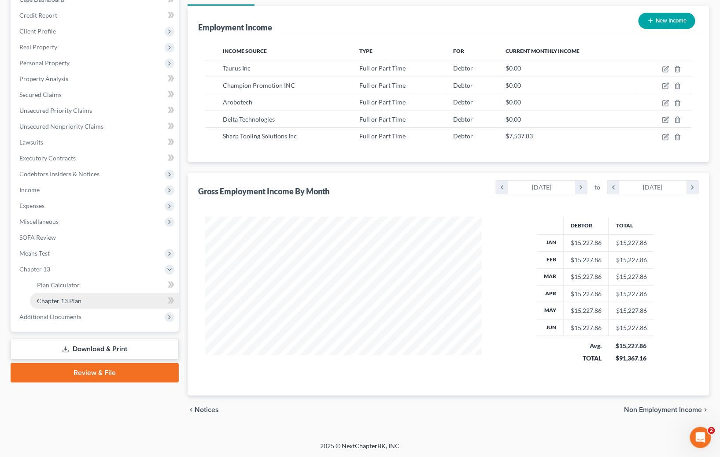
click at [67, 301] on span "Chapter 13 Plan" at bounding box center [59, 300] width 44 height 7
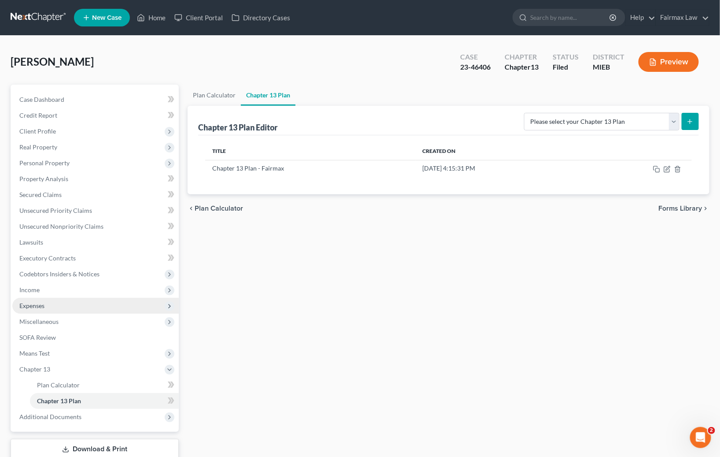
click at [25, 303] on span "Expenses" at bounding box center [31, 305] width 25 height 7
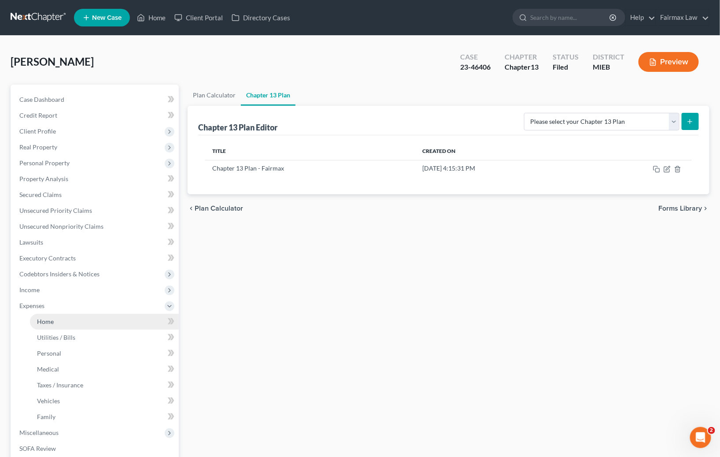
click at [78, 316] on link "Home" at bounding box center [104, 322] width 149 height 16
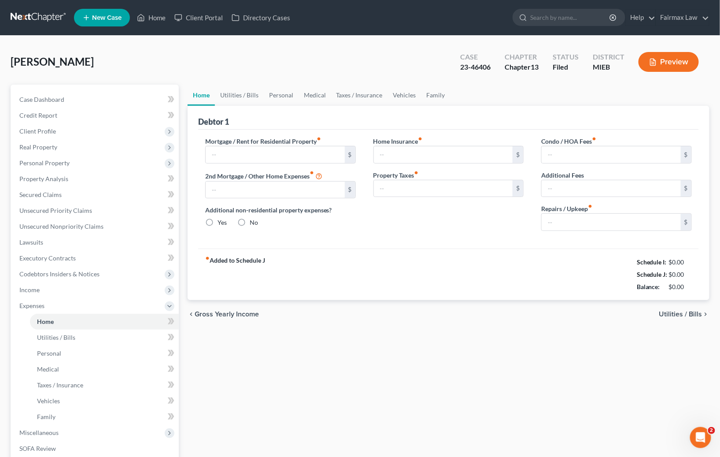
type input "0.00"
type input "801.00"
radio input "true"
type input "0.00"
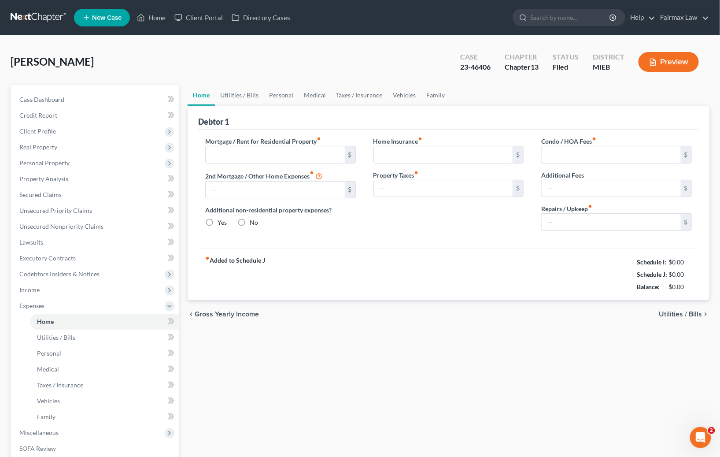
type input "0.00"
type input "50.00"
click at [406, 74] on div "Fulton, Branden Upgraded Case 23-46406 Chapter Chapter 13 Status Filed District…" at bounding box center [360, 65] width 699 height 38
click at [387, 41] on div "Fulton, Branden Upgraded Case 23-46406 Chapter Chapter 13 Status Filed District…" at bounding box center [360, 308] width 720 height 544
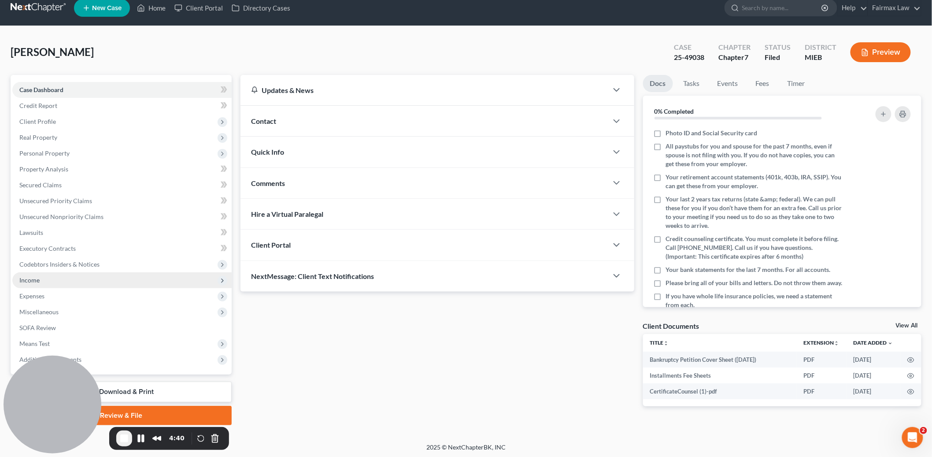
scroll to position [10, 0]
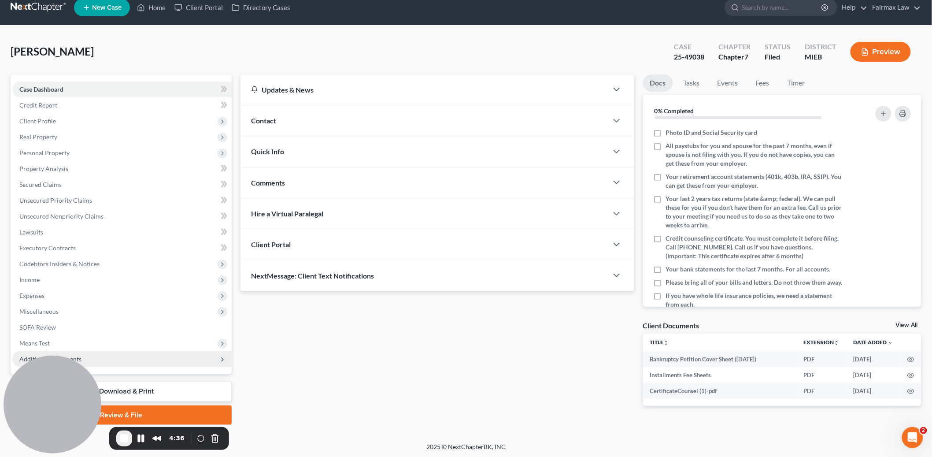
click at [126, 360] on span "Additional Documents" at bounding box center [121, 359] width 219 height 16
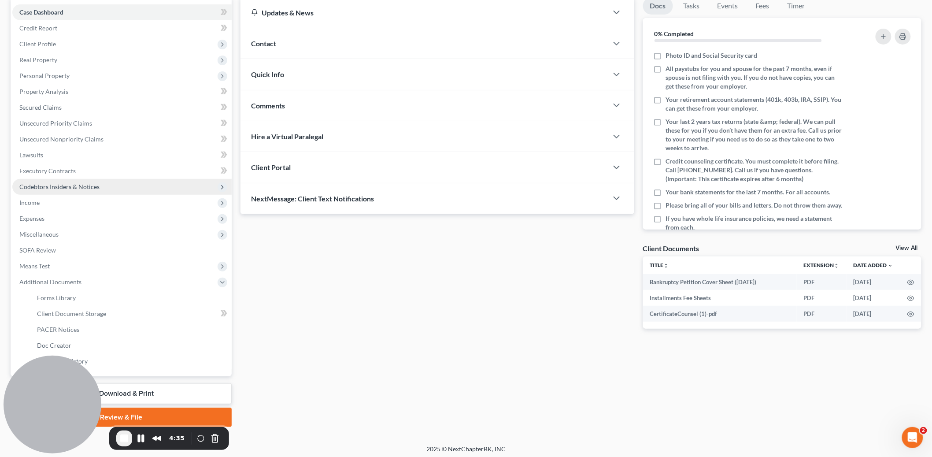
scroll to position [89, 0]
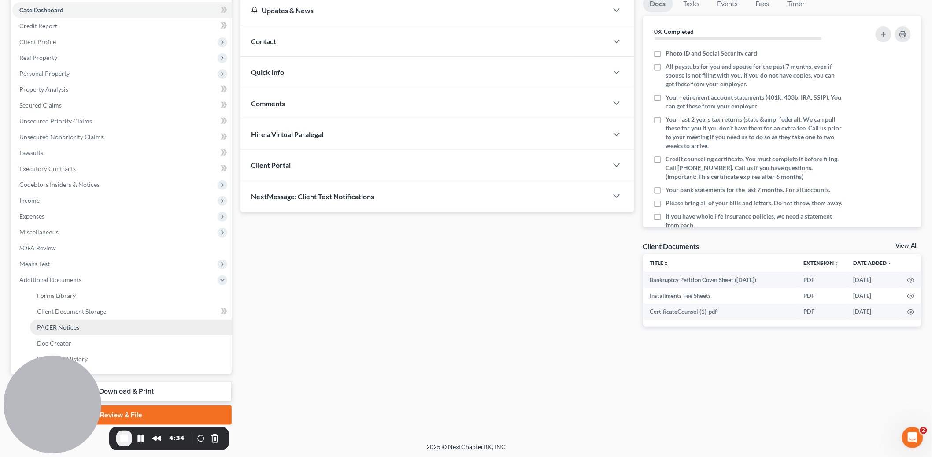
click at [91, 325] on link "PACER Notices" at bounding box center [131, 327] width 202 height 16
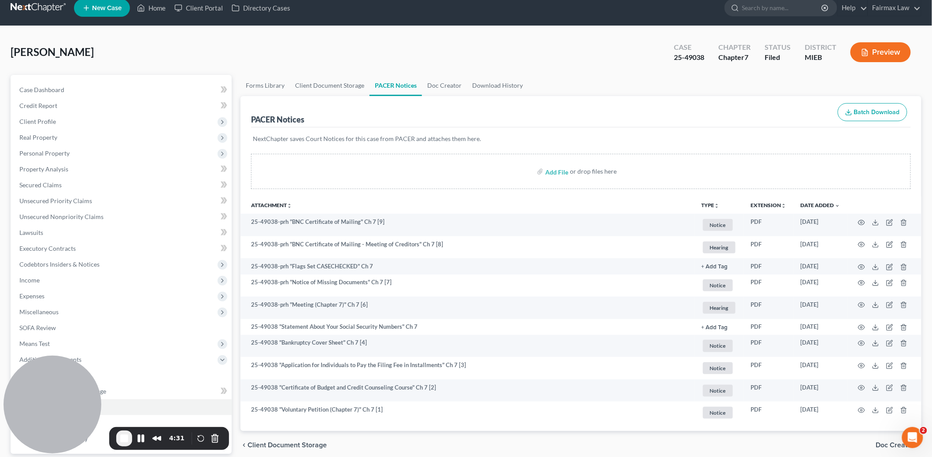
scroll to position [89, 0]
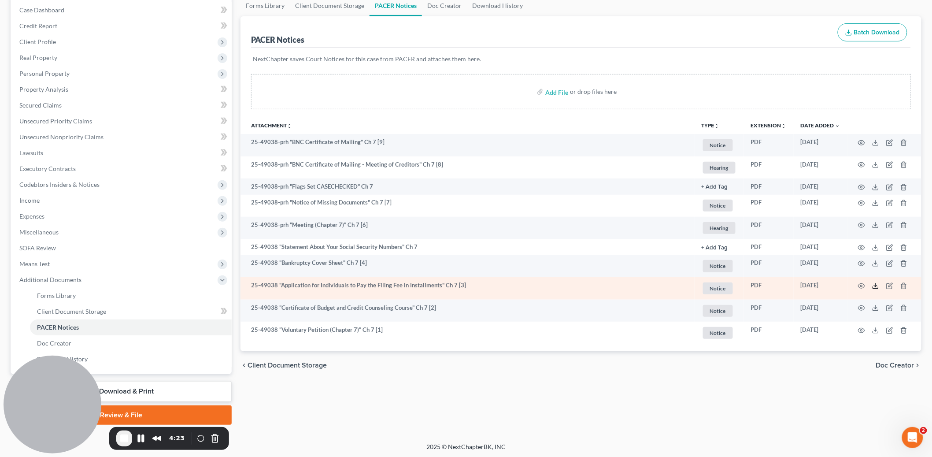
click at [874, 285] on icon at bounding box center [875, 285] width 7 height 7
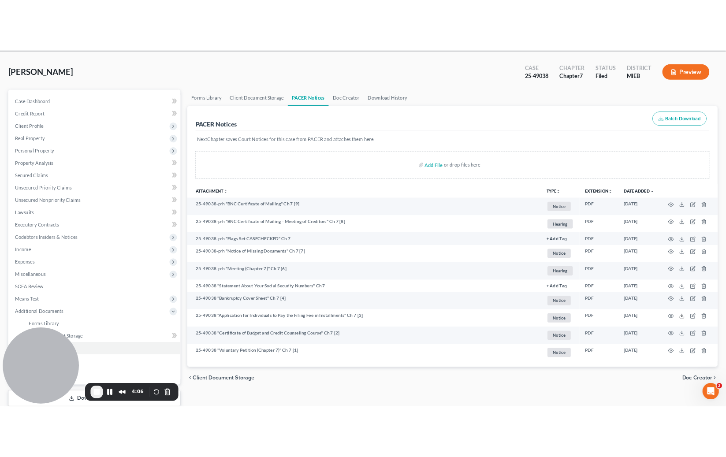
scroll to position [0, 0]
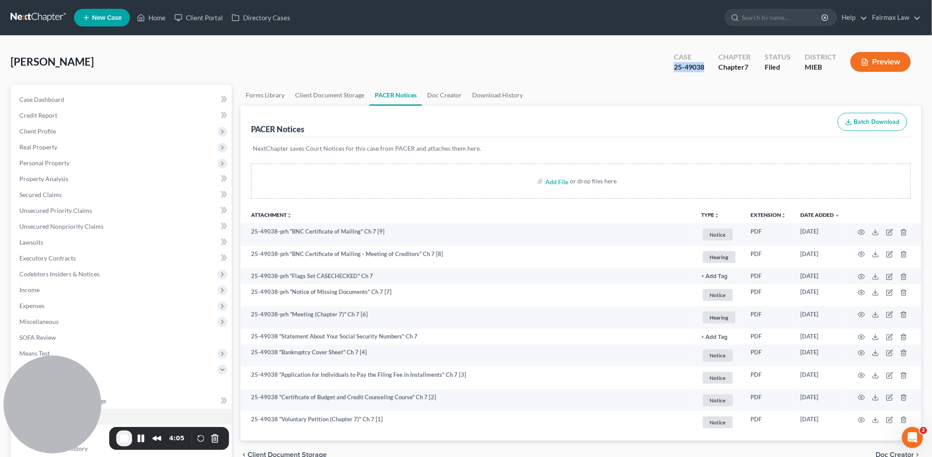
drag, startPoint x: 706, startPoint y: 65, endPoint x: 664, endPoint y: 67, distance: 41.9
click at [664, 67] on div "Case 25-49038 Chapter Chapter 7 Status Filed District MIEB Preview" at bounding box center [793, 61] width 258 height 31
copy div "25-49038"
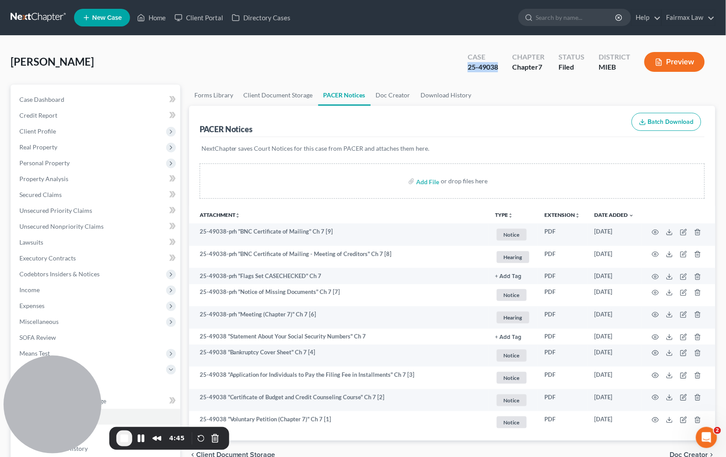
drag, startPoint x: 469, startPoint y: 66, endPoint x: 499, endPoint y: 65, distance: 30.0
click at [498, 66] on div "25-49038" at bounding box center [482, 67] width 30 height 10
copy div "25-49038"
click at [33, 130] on span "Client Profile" at bounding box center [37, 130] width 37 height 7
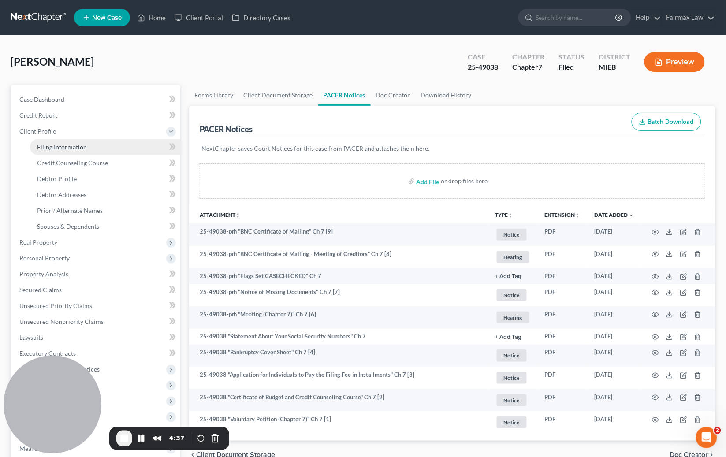
click at [77, 146] on span "Filing Information" at bounding box center [62, 146] width 50 height 7
select select "1"
select select "0"
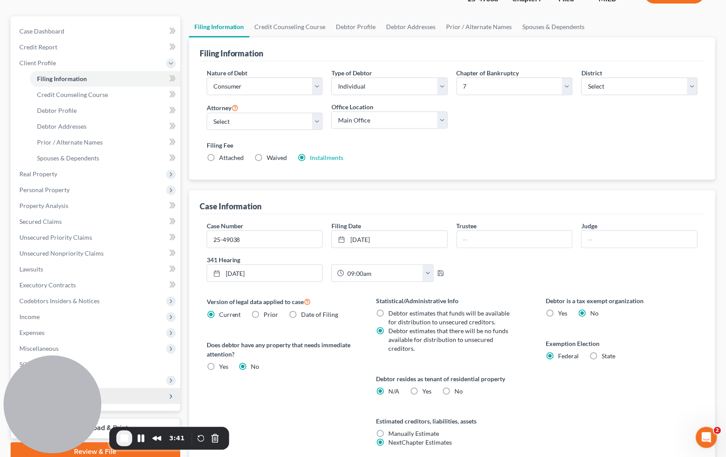
scroll to position [141, 0]
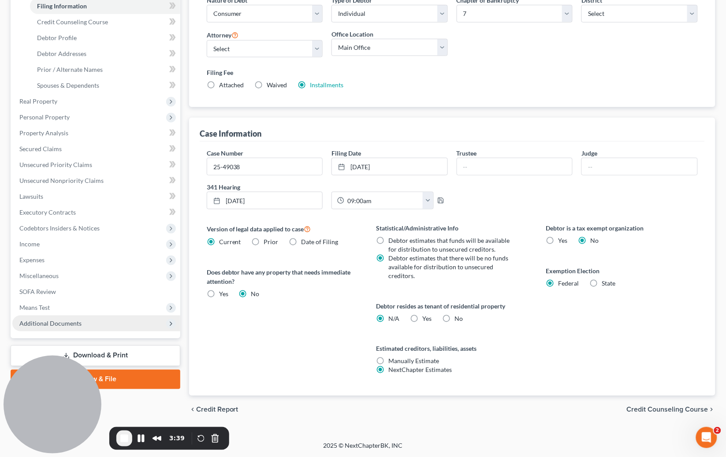
click at [85, 325] on span "Additional Documents" at bounding box center [96, 323] width 168 height 16
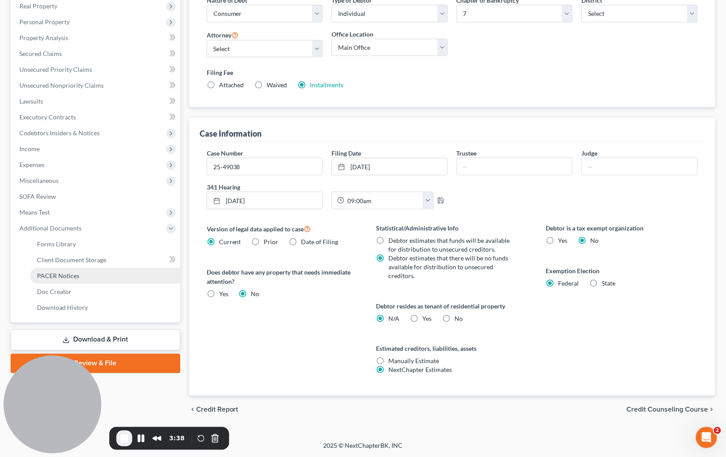
click at [98, 275] on link "PACER Notices" at bounding box center [105, 276] width 150 height 16
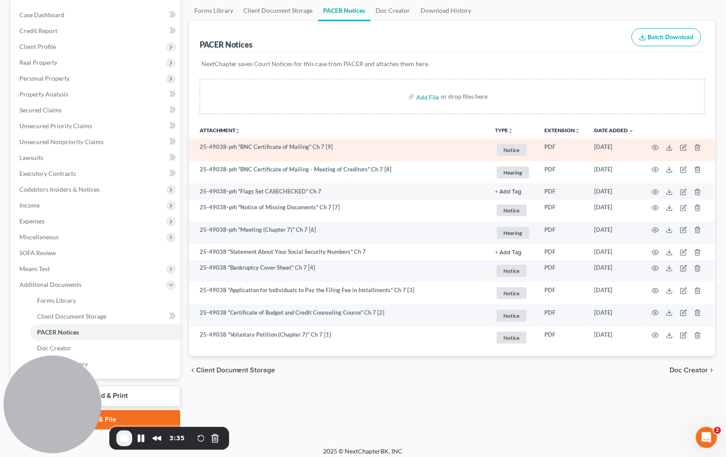
scroll to position [89, 0]
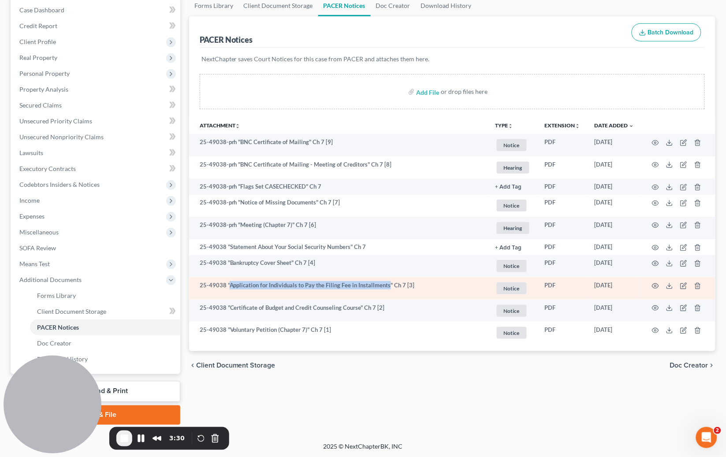
drag, startPoint x: 229, startPoint y: 286, endPoint x: 386, endPoint y: 286, distance: 156.8
click at [386, 286] on td "25-49038 "Application for Individuals to Pay the Filing Fee in Installments" Ch…" at bounding box center [338, 288] width 299 height 22
drag, startPoint x: 416, startPoint y: 284, endPoint x: 401, endPoint y: 285, distance: 14.6
click at [401, 285] on td "25-49038 "Application for Individuals to Pay the Filing Fee in Installments" Ch…" at bounding box center [338, 288] width 299 height 22
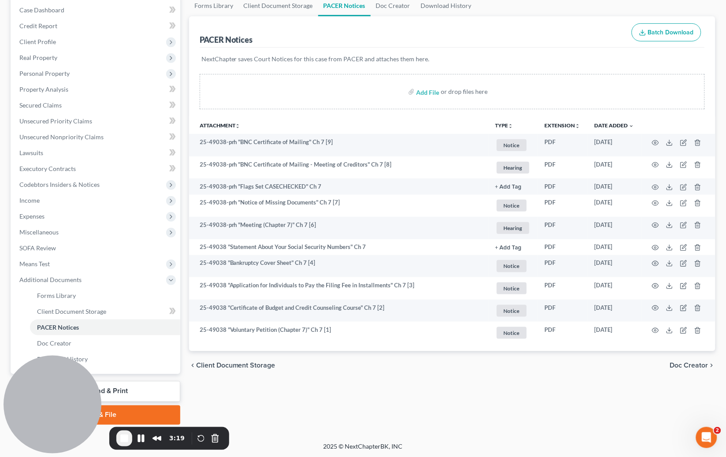
click at [538, 26] on div "PACER Notices Batch Download" at bounding box center [452, 32] width 505 height 32
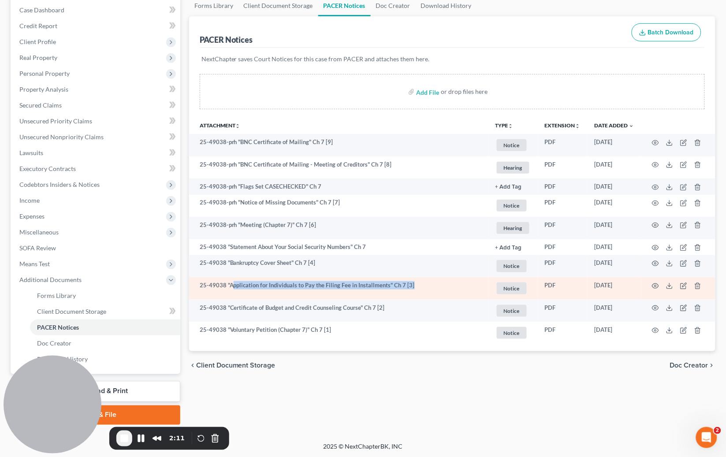
drag, startPoint x: 231, startPoint y: 288, endPoint x: 430, endPoint y: 288, distance: 198.3
click at [430, 288] on td "25-49038 "Application for Individuals to Pay the Filing Fee in Installments" Ch…" at bounding box center [338, 288] width 299 height 22
click at [402, 285] on td "25-49038 "Application for Individuals to Pay the Filing Fee in Installments" Ch…" at bounding box center [338, 288] width 299 height 22
click at [414, 283] on td "25-49038 "Application for Individuals to Pay the Filing Fee in Installments" Ch…" at bounding box center [338, 288] width 299 height 22
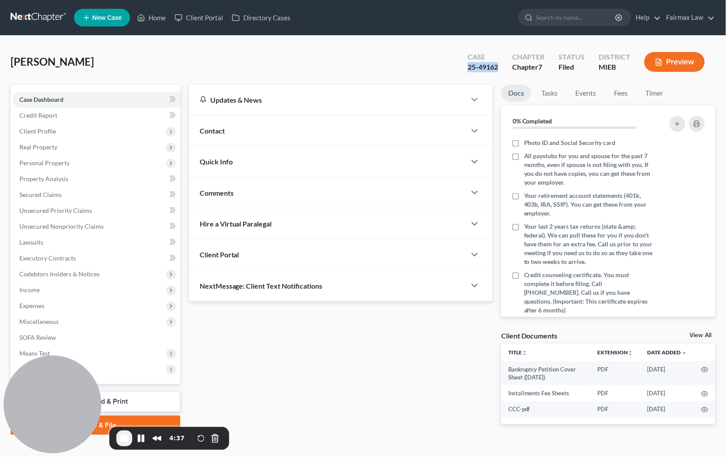
drag, startPoint x: 498, startPoint y: 66, endPoint x: 455, endPoint y: 68, distance: 43.2
click at [455, 68] on div "[PERSON_NAME] Upgraded Case 25-49162 Chapter Chapter 7 Status Filed District MI…" at bounding box center [363, 65] width 704 height 38
copy div "25-49162"
click at [44, 131] on span "Client Profile" at bounding box center [37, 130] width 37 height 7
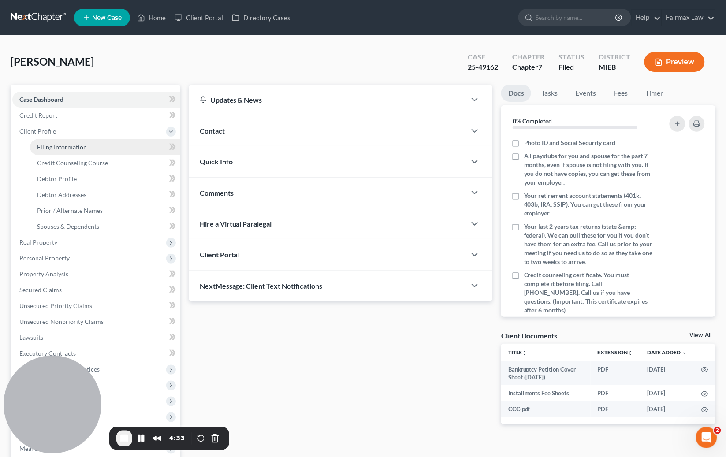
click at [79, 147] on span "Filing Information" at bounding box center [62, 146] width 50 height 7
select select "1"
select select "0"
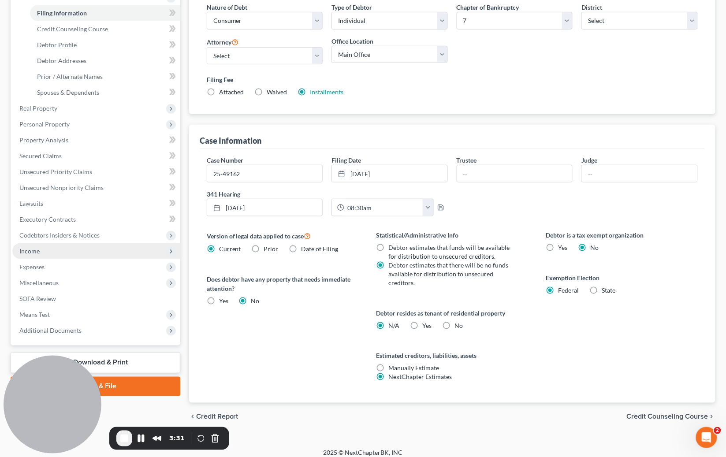
scroll to position [141, 0]
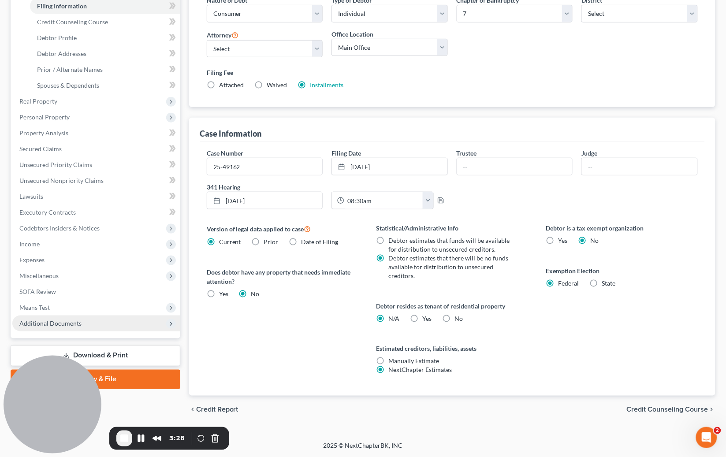
click at [88, 320] on span "Additional Documents" at bounding box center [96, 323] width 168 height 16
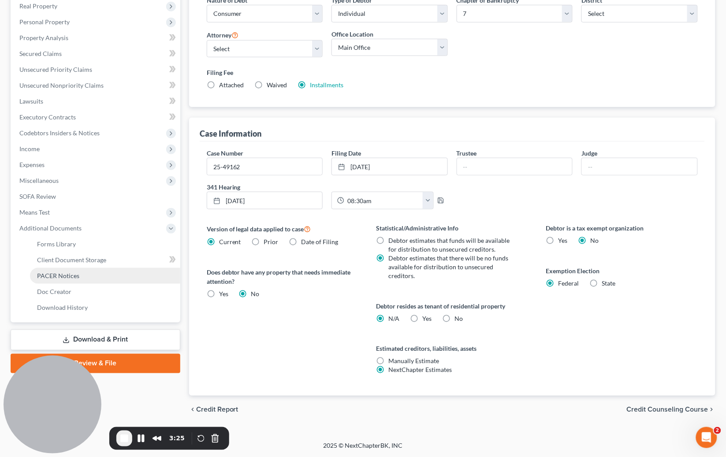
click at [78, 274] on link "PACER Notices" at bounding box center [105, 276] width 150 height 16
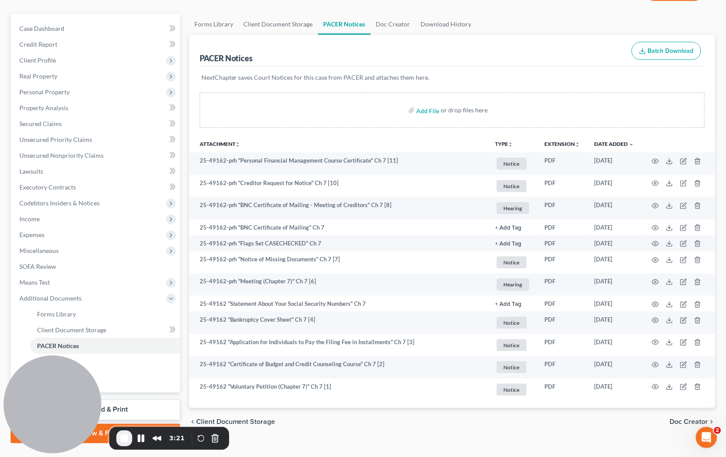
scroll to position [89, 0]
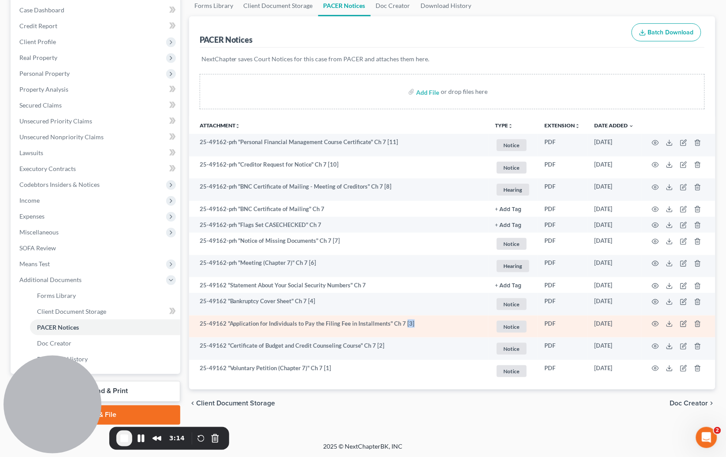
drag, startPoint x: 413, startPoint y: 325, endPoint x: 402, endPoint y: 325, distance: 11.5
click at [402, 325] on td "25-49162 "Application for Individuals to Pay the Filing Fee in Installments" Ch…" at bounding box center [338, 326] width 299 height 22
drag, startPoint x: 227, startPoint y: 325, endPoint x: 399, endPoint y: 324, distance: 171.8
click at [399, 324] on td "25-49162 "Application for Individuals to Pay the Filing Fee in Installments" Ch…" at bounding box center [338, 326] width 299 height 22
click at [626, 325] on td "[DATE]" at bounding box center [614, 326] width 54 height 22
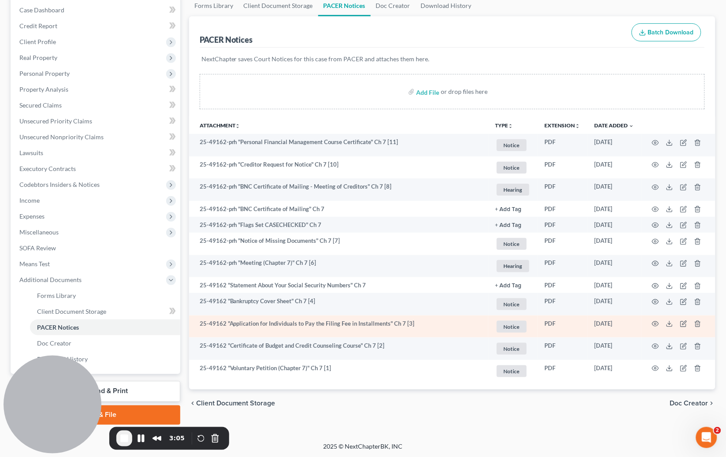
click at [607, 325] on td "[DATE]" at bounding box center [614, 326] width 54 height 22
click at [671, 325] on icon at bounding box center [669, 323] width 7 height 7
drag, startPoint x: 414, startPoint y: 325, endPoint x: 402, endPoint y: 326, distance: 11.9
click at [402, 326] on td "25-49162 "Application for Individuals to Pay the Filing Fee in Installments" Ch…" at bounding box center [338, 326] width 299 height 22
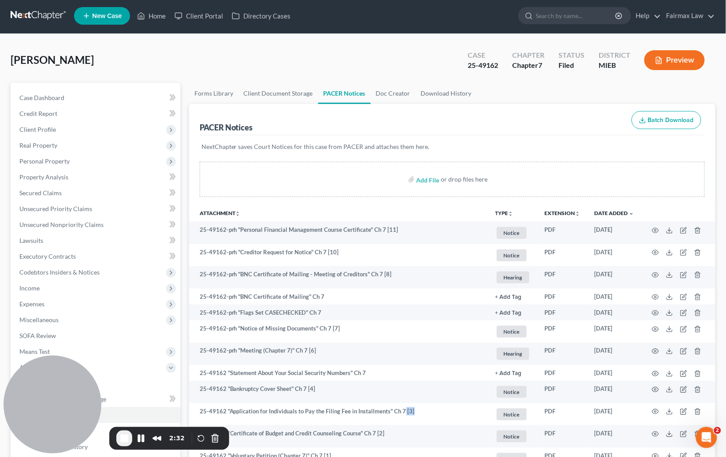
scroll to position [0, 0]
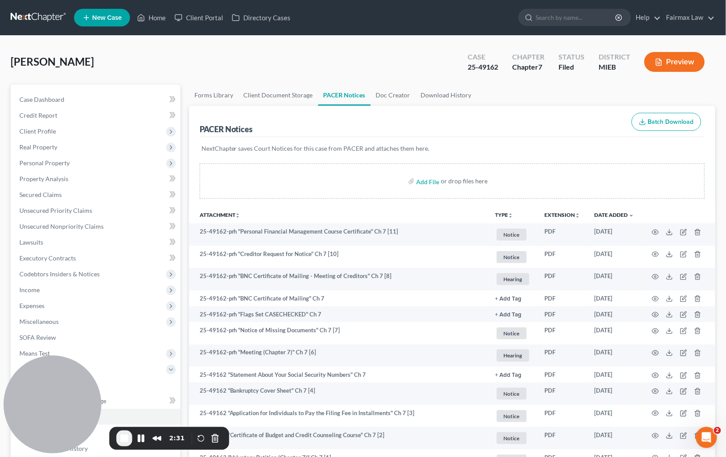
click at [501, 67] on div "Case 25-49162" at bounding box center [482, 63] width 44 height 26
drag, startPoint x: 500, startPoint y: 67, endPoint x: 469, endPoint y: 67, distance: 30.8
click at [469, 67] on div "Case 25-49162" at bounding box center [482, 63] width 44 height 26
copy div "25-49162"
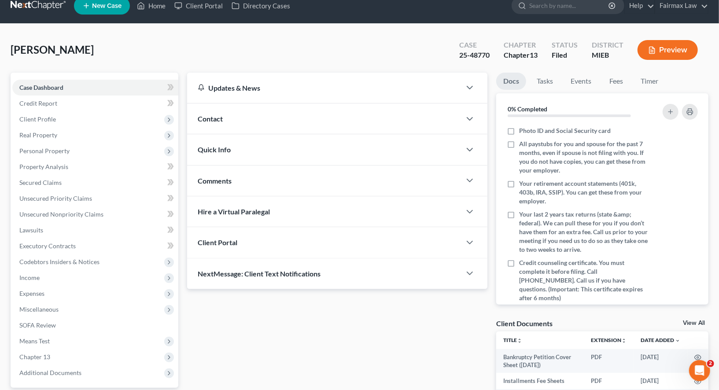
scroll to position [92, 0]
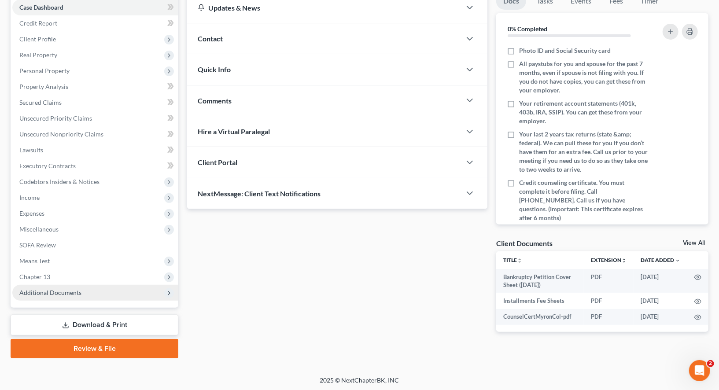
click at [88, 291] on span "Additional Documents" at bounding box center [95, 293] width 166 height 16
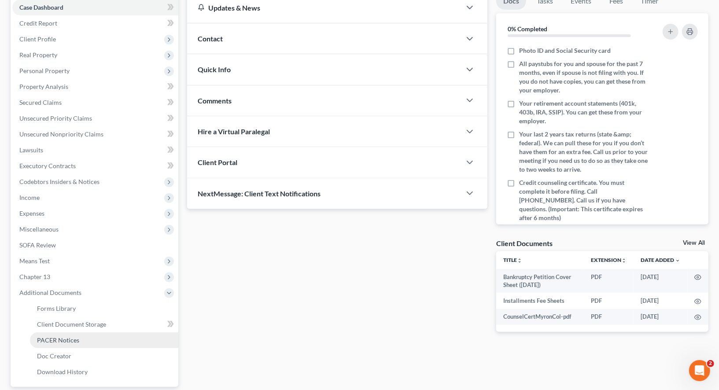
click at [84, 343] on link "PACER Notices" at bounding box center [104, 341] width 148 height 16
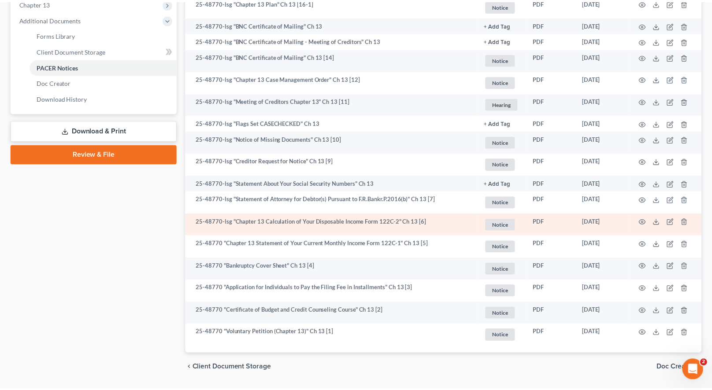
scroll to position [355, 0]
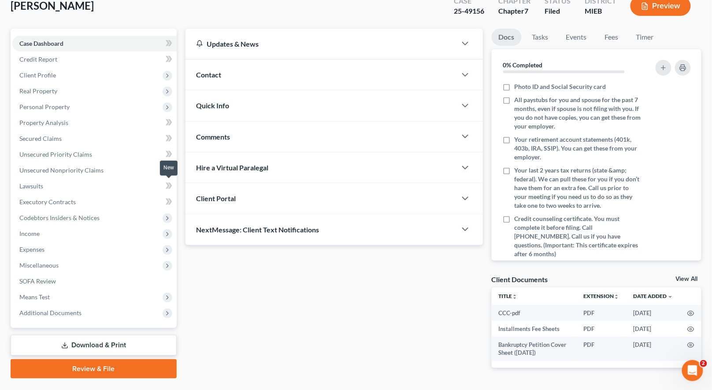
scroll to position [80, 0]
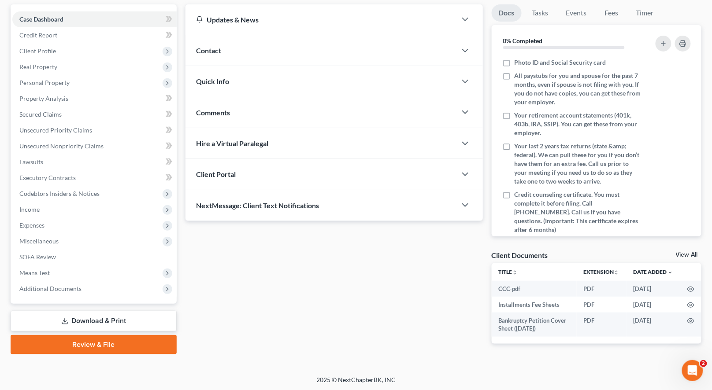
drag, startPoint x: 63, startPoint y: 286, endPoint x: 65, endPoint y: 304, distance: 17.8
click at [63, 287] on span "Additional Documents" at bounding box center [50, 288] width 62 height 7
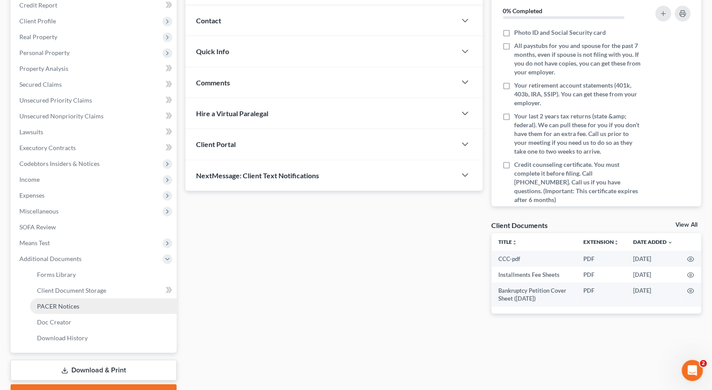
click at [68, 306] on span "PACER Notices" at bounding box center [58, 306] width 42 height 7
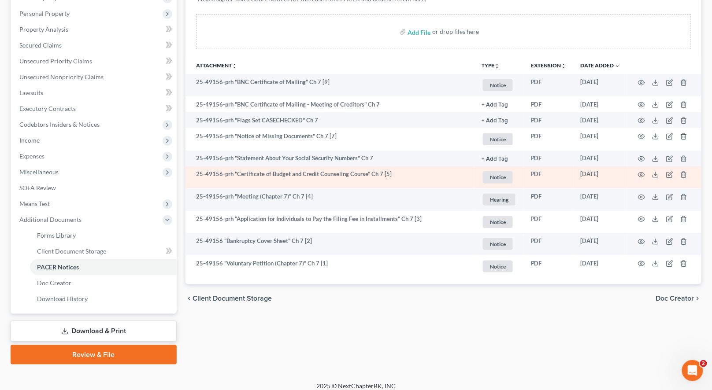
scroll to position [156, 0]
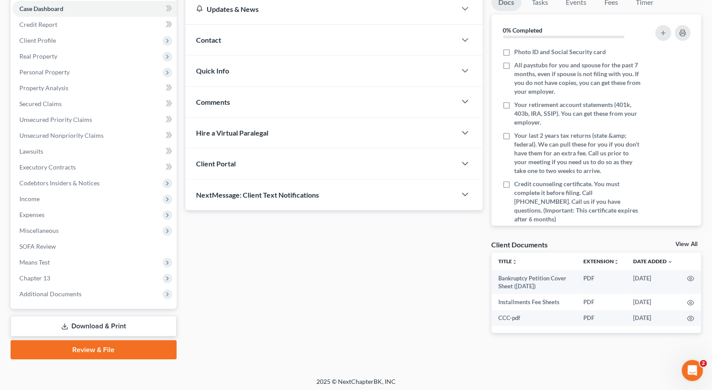
scroll to position [92, 0]
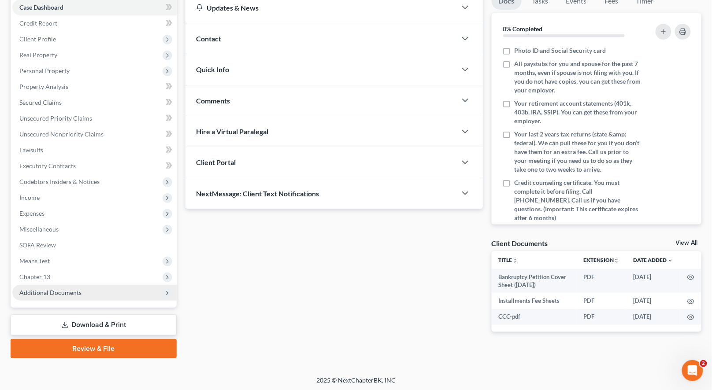
click at [70, 295] on span "Additional Documents" at bounding box center [50, 292] width 62 height 7
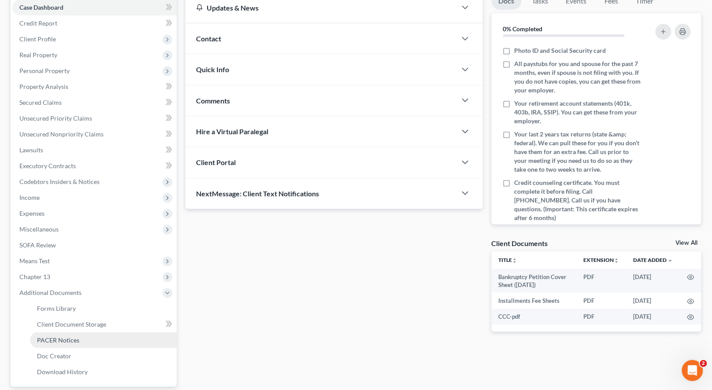
click at [76, 337] on span "PACER Notices" at bounding box center [58, 340] width 42 height 7
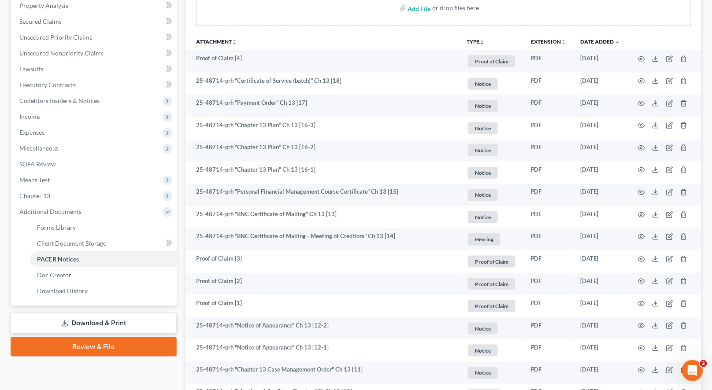
scroll to position [84, 0]
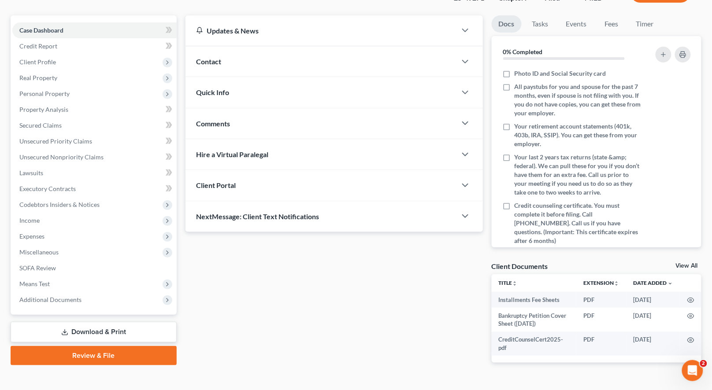
scroll to position [89, 0]
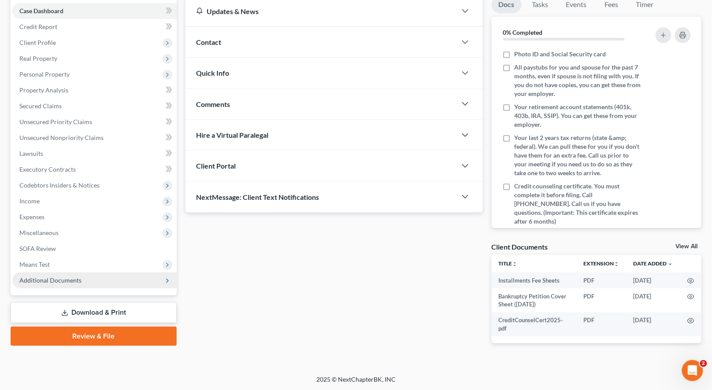
click at [57, 284] on span "Additional Documents" at bounding box center [94, 281] width 164 height 16
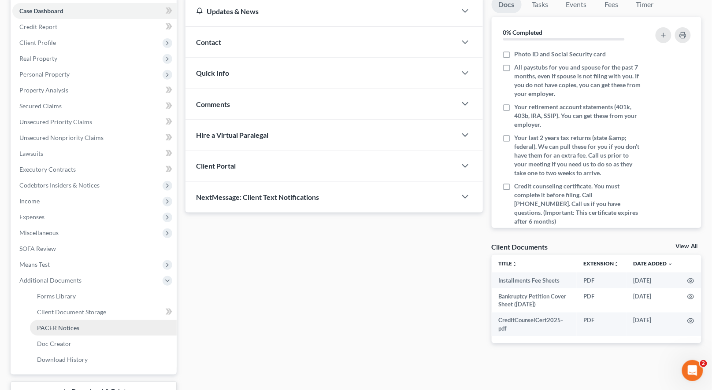
click at [65, 322] on link "PACER Notices" at bounding box center [103, 328] width 147 height 16
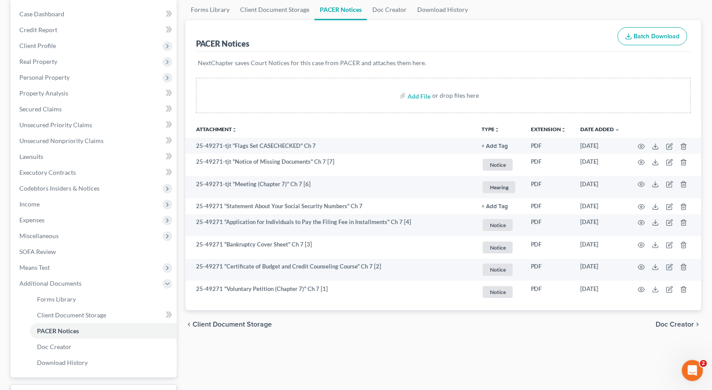
scroll to position [92, 0]
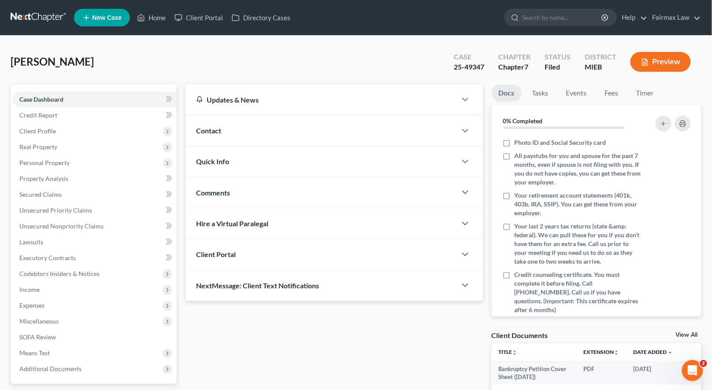
click at [324, 50] on div "[PERSON_NAME] Upgraded Case 25-49347 Chapter Chapter 7 Status Filed District MI…" at bounding box center [356, 65] width 691 height 38
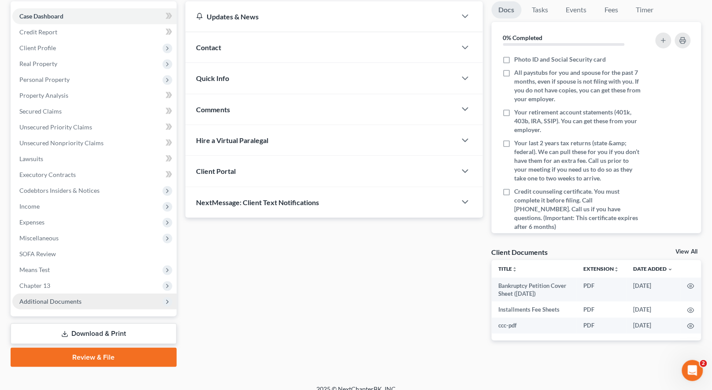
scroll to position [92, 0]
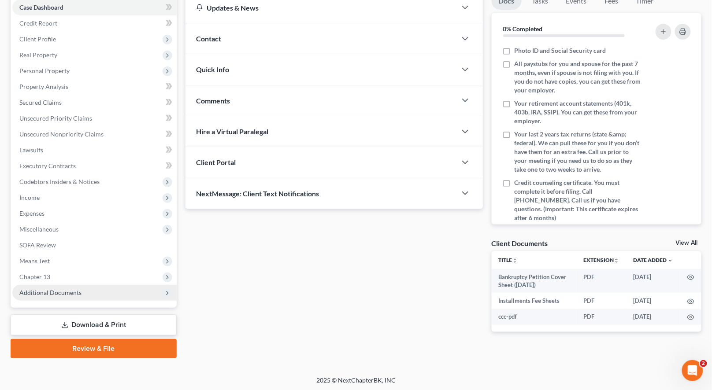
click at [76, 294] on span "Additional Documents" at bounding box center [50, 292] width 62 height 7
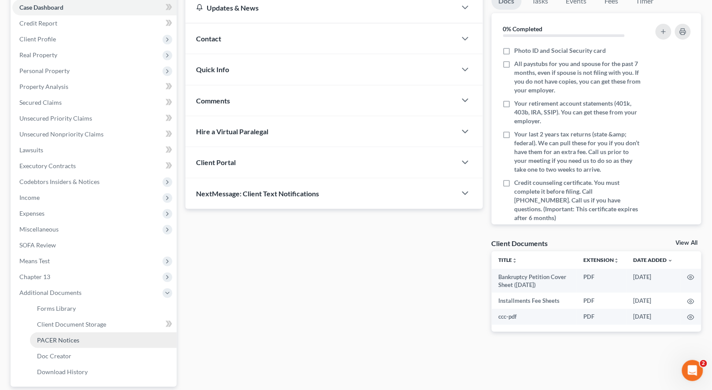
click at [84, 338] on link "PACER Notices" at bounding box center [103, 341] width 147 height 16
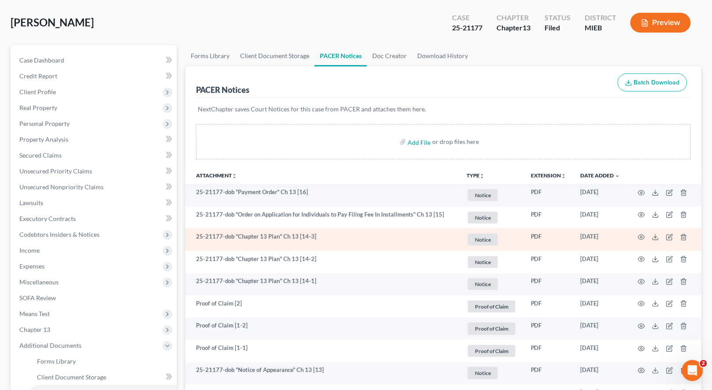
scroll to position [100, 0]
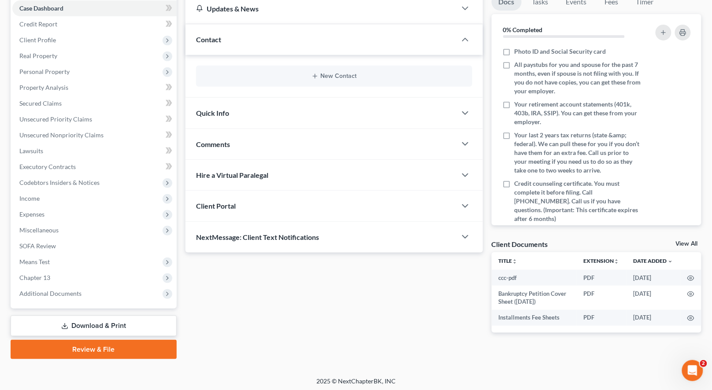
scroll to position [92, 0]
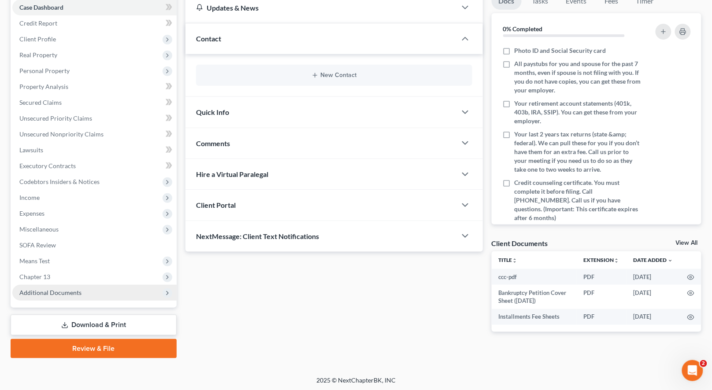
click at [40, 295] on span "Additional Documents" at bounding box center [50, 292] width 62 height 7
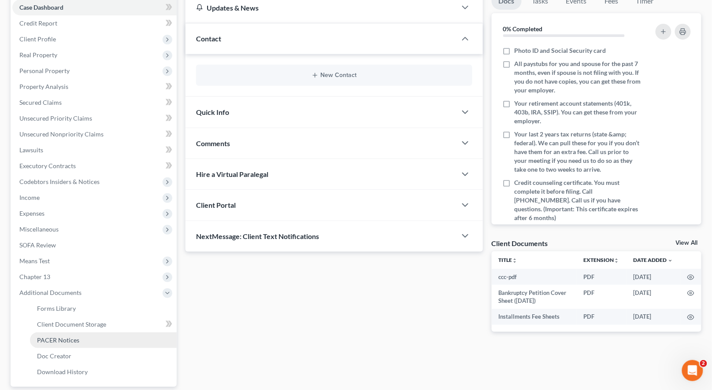
click at [55, 337] on span "PACER Notices" at bounding box center [58, 340] width 42 height 7
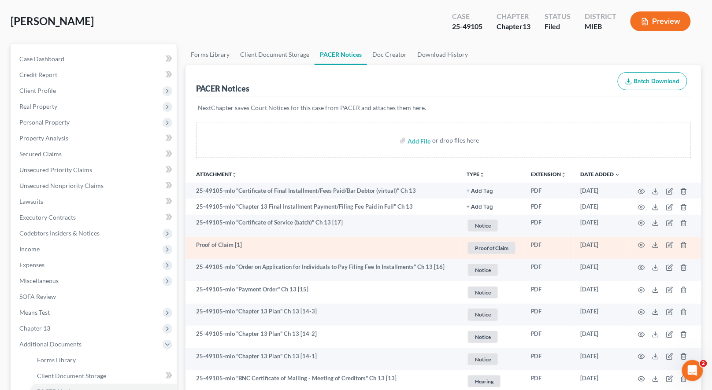
scroll to position [121, 0]
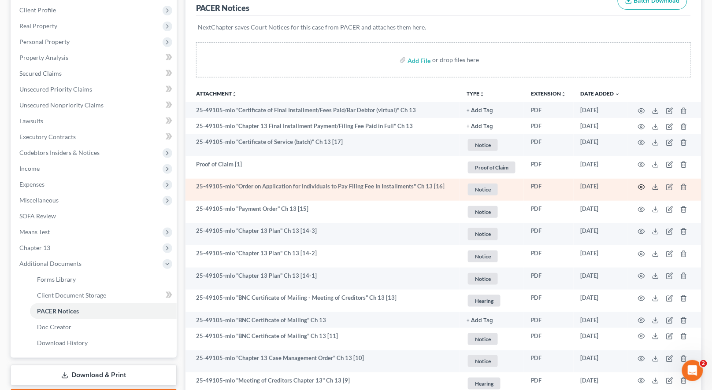
click at [642, 187] on circle "button" at bounding box center [642, 187] width 2 height 2
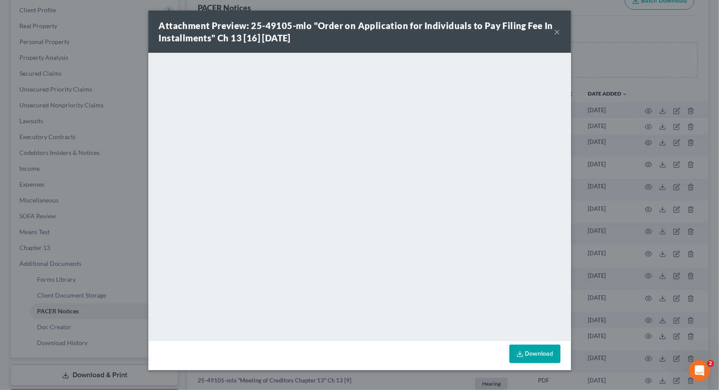
click at [593, 129] on div "Attachment Preview: 25-49105-mlo "Order on Application for Individuals to Pay F…" at bounding box center [359, 195] width 719 height 390
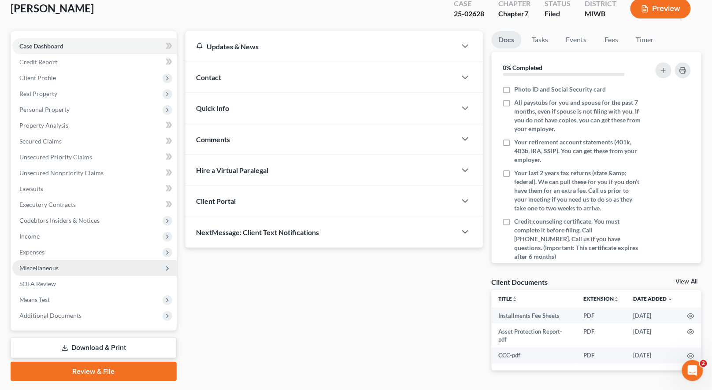
scroll to position [80, 0]
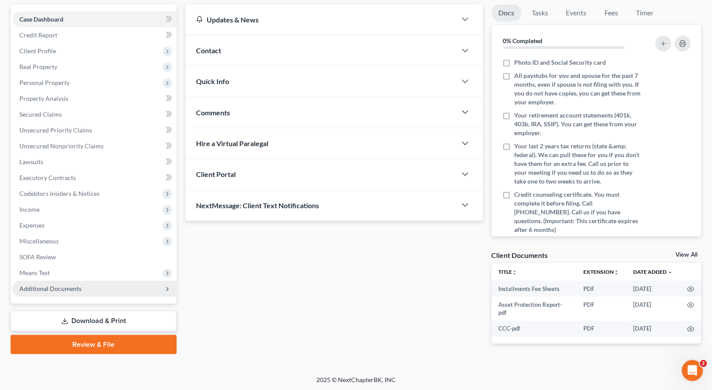
click at [42, 288] on span "Additional Documents" at bounding box center [50, 288] width 62 height 7
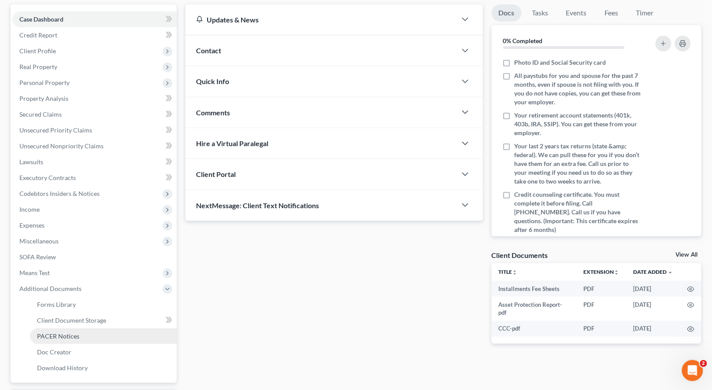
click at [53, 333] on span "PACER Notices" at bounding box center [58, 336] width 42 height 7
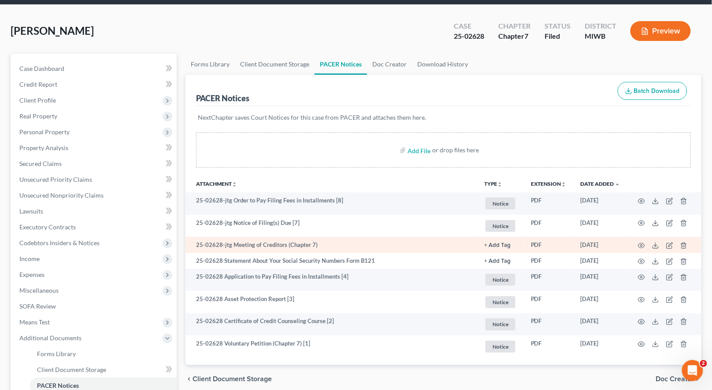
scroll to position [47, 0]
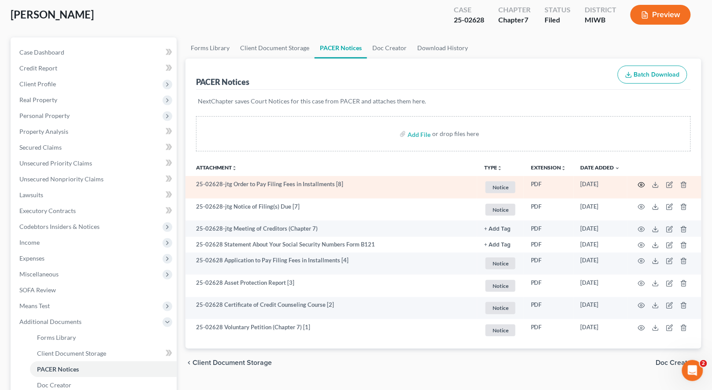
click at [643, 182] on icon "button" at bounding box center [641, 185] width 7 height 7
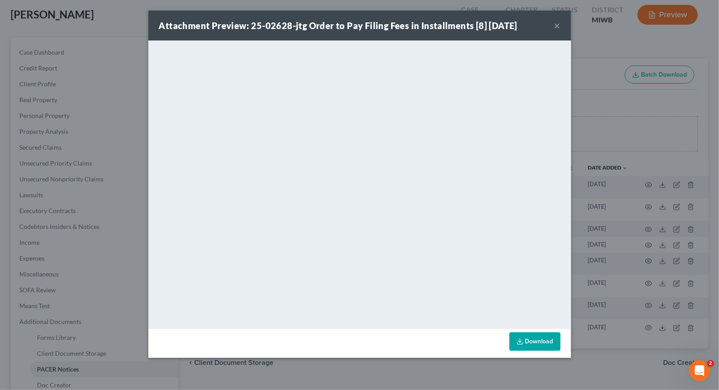
click at [613, 132] on div "Attachment Preview: 25-02628-jtg Order to Pay Filing Fees in Installments [8] 0…" at bounding box center [359, 195] width 719 height 390
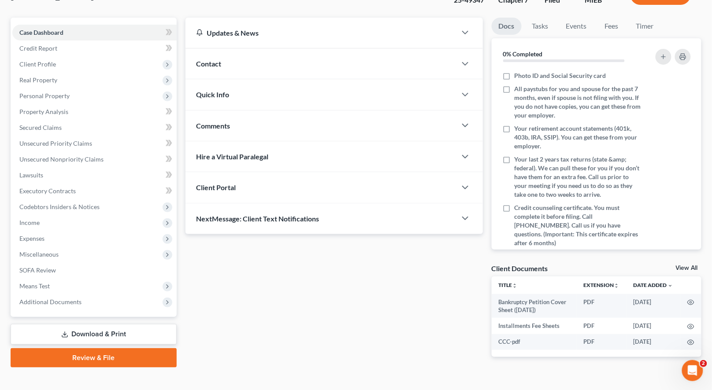
scroll to position [80, 0]
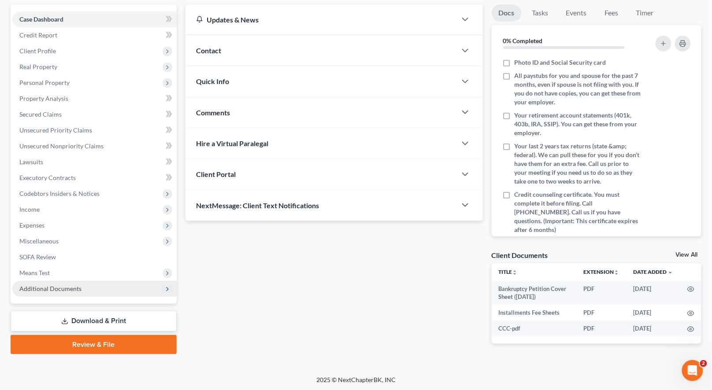
click at [72, 284] on span "Additional Documents" at bounding box center [94, 289] width 164 height 16
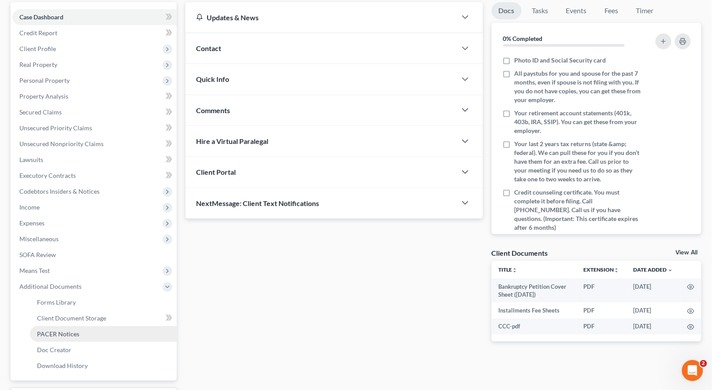
click at [66, 335] on span "PACER Notices" at bounding box center [58, 333] width 42 height 7
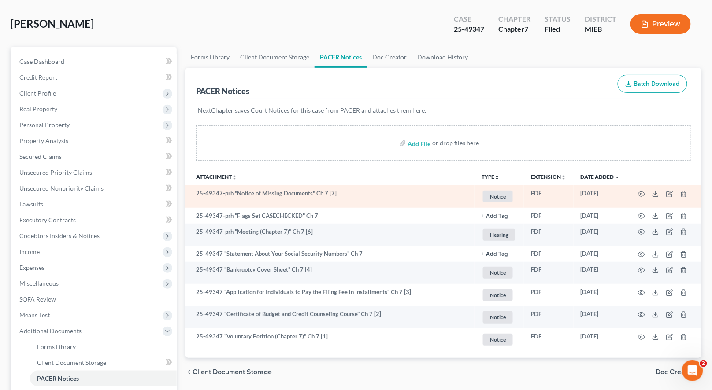
scroll to position [55, 0]
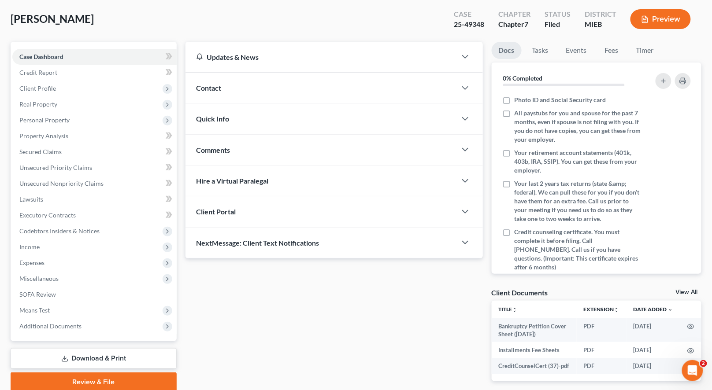
scroll to position [80, 0]
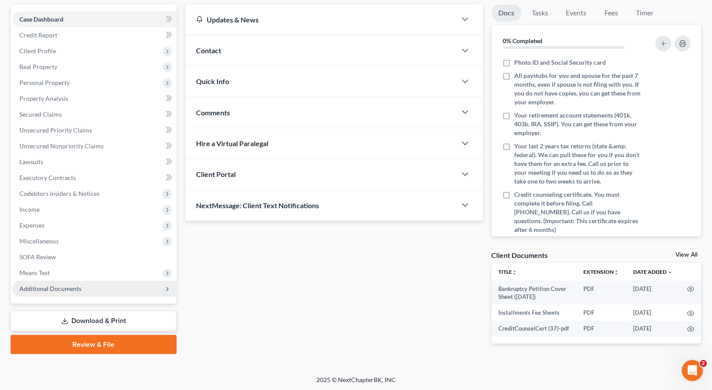
click at [59, 290] on span "Additional Documents" at bounding box center [50, 288] width 62 height 7
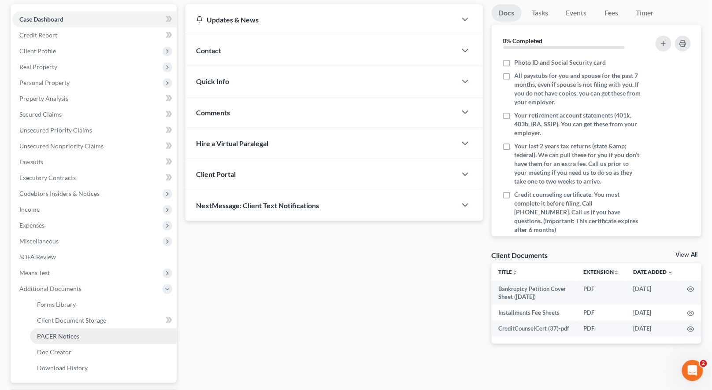
click at [68, 335] on span "PACER Notices" at bounding box center [58, 336] width 42 height 7
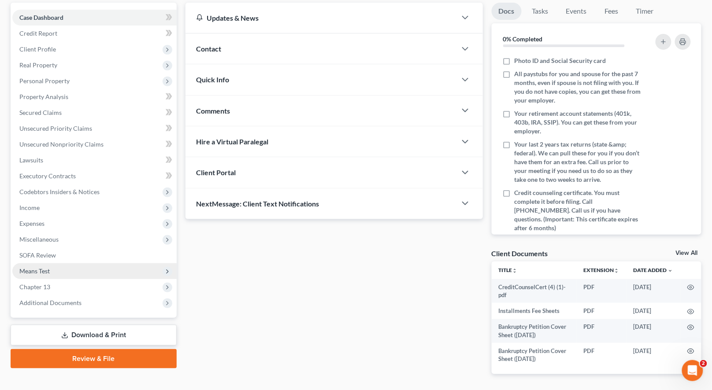
scroll to position [113, 0]
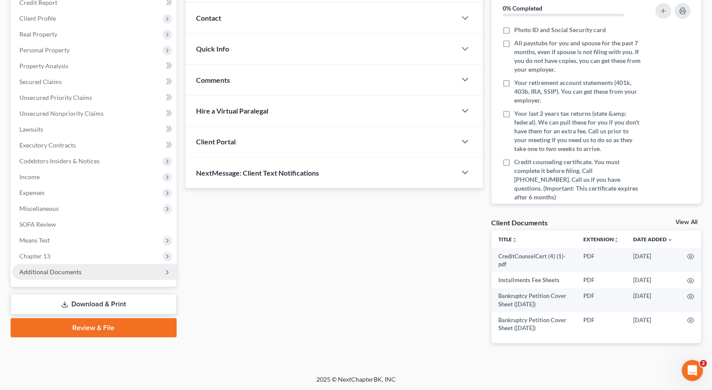
click at [70, 269] on span "Additional Documents" at bounding box center [50, 271] width 62 height 7
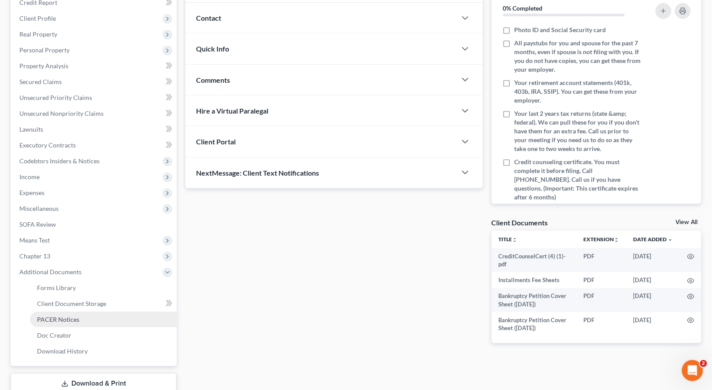
click at [75, 319] on span "PACER Notices" at bounding box center [58, 319] width 42 height 7
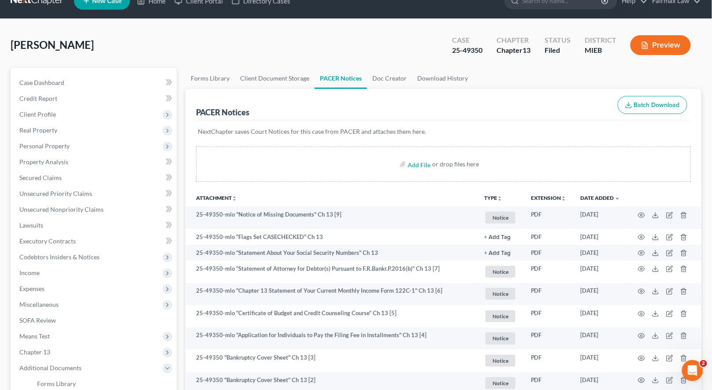
scroll to position [103, 0]
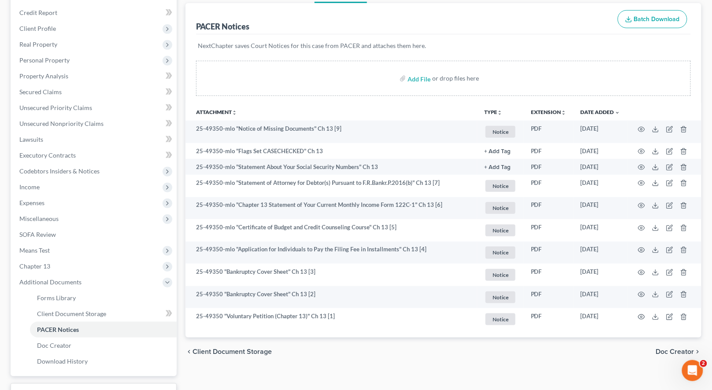
click at [581, 18] on div "PACER Notices Batch Download" at bounding box center [443, 19] width 495 height 32
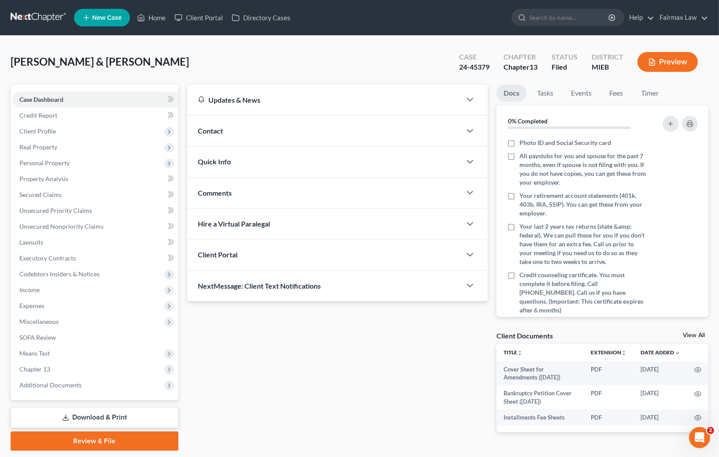
click at [474, 65] on div "24-45379" at bounding box center [474, 67] width 30 height 10
copy div "45379"
